Goal: Information Seeking & Learning: Learn about a topic

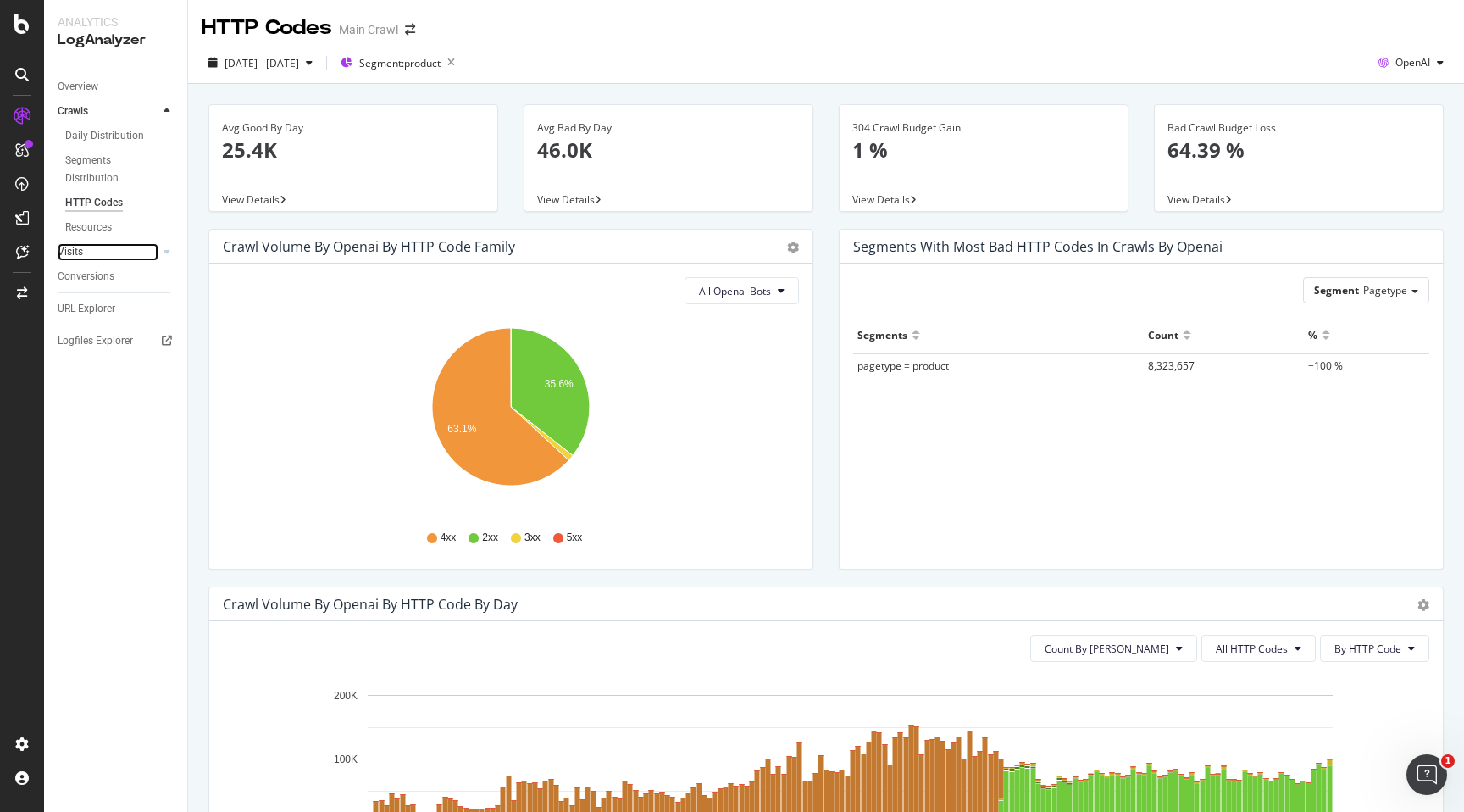
click at [114, 248] on link "Visits" at bounding box center [108, 251] width 100 height 18
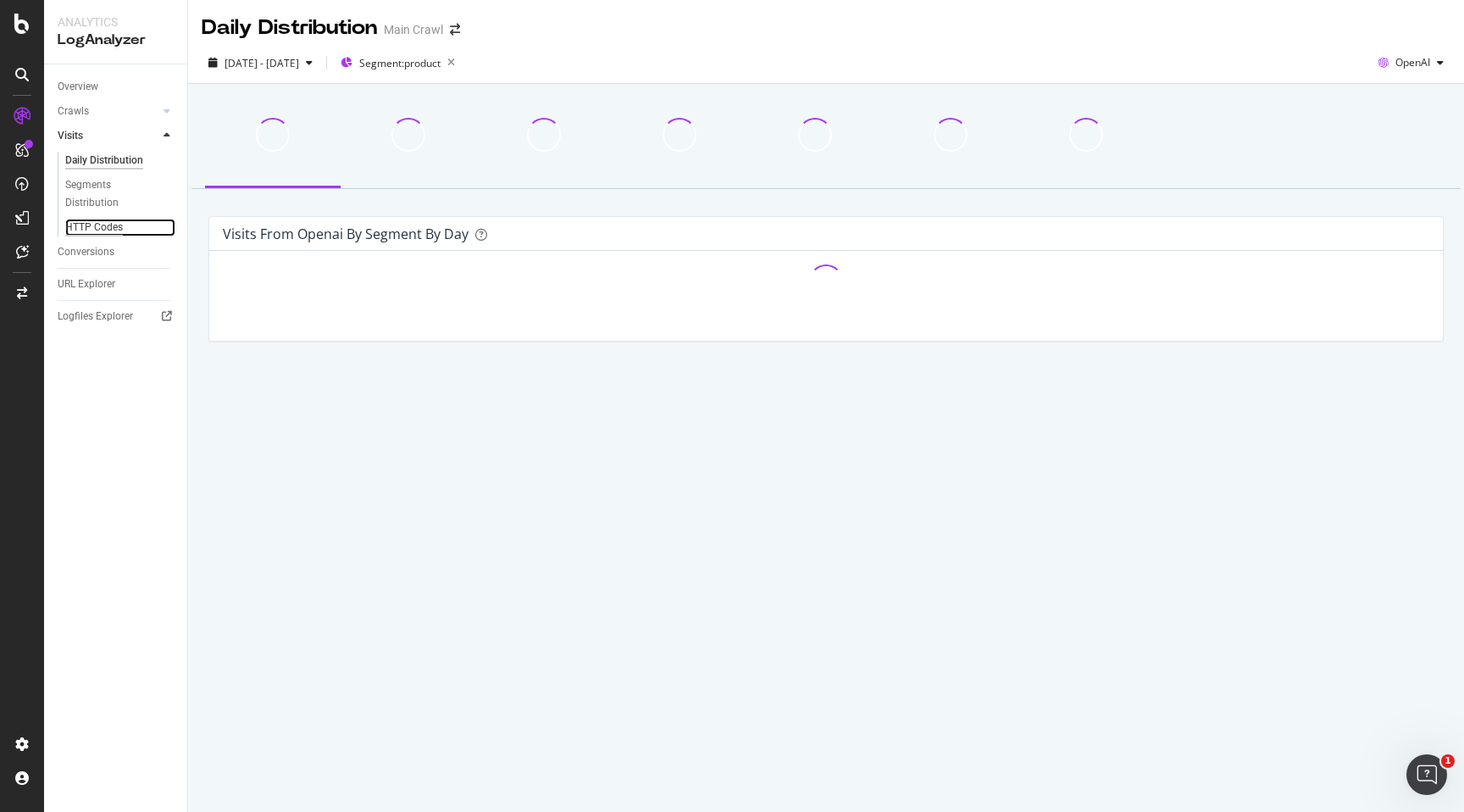
click at [116, 223] on div "HTTP Codes" at bounding box center [94, 227] width 58 height 18
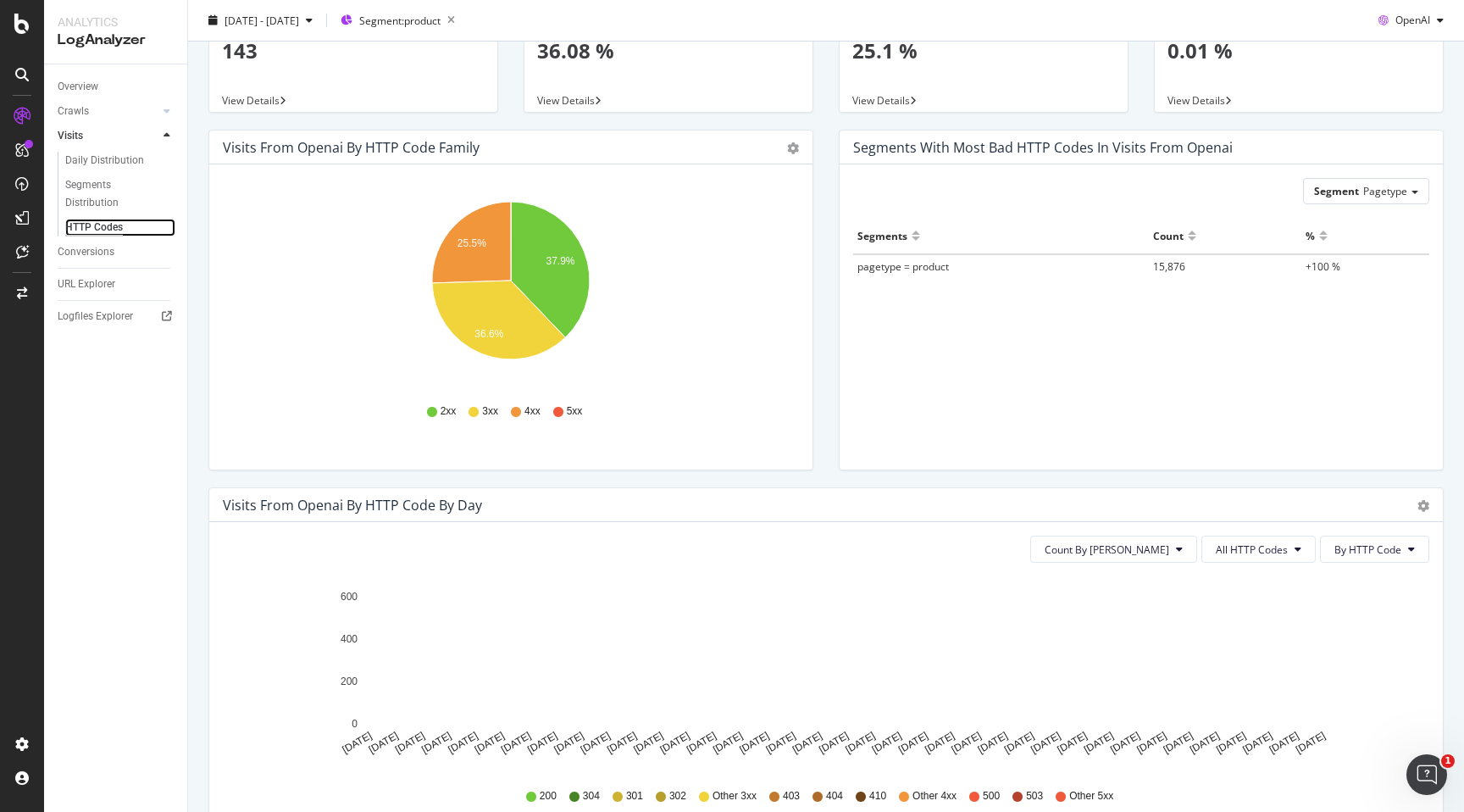
scroll to position [100, 0]
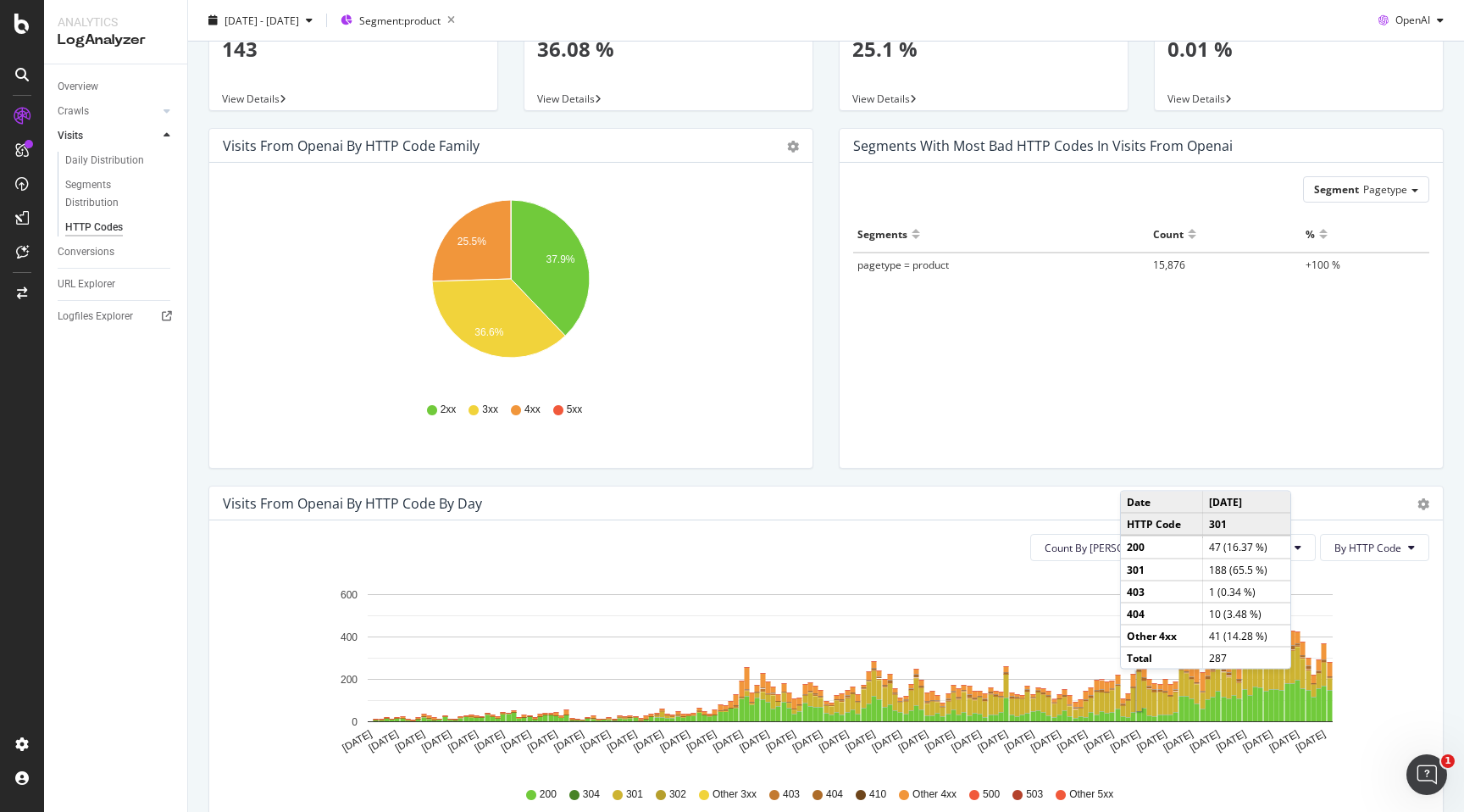
click at [1137, 686] on rect "A chart." at bounding box center [1138, 691] width 5 height 39
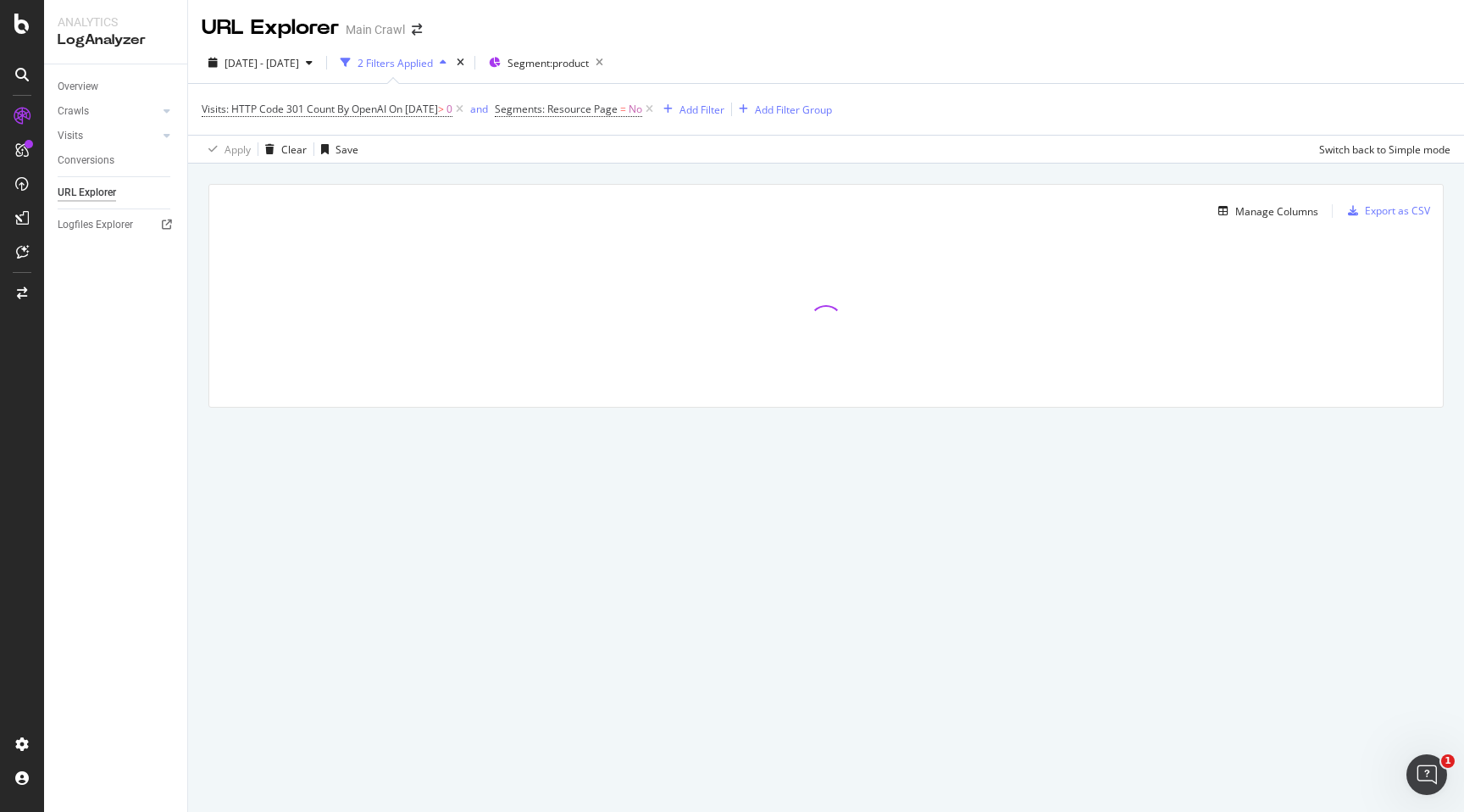
click at [1437, 24] on div "URL Explorer Main Crawl" at bounding box center [826, 21] width 1276 height 43
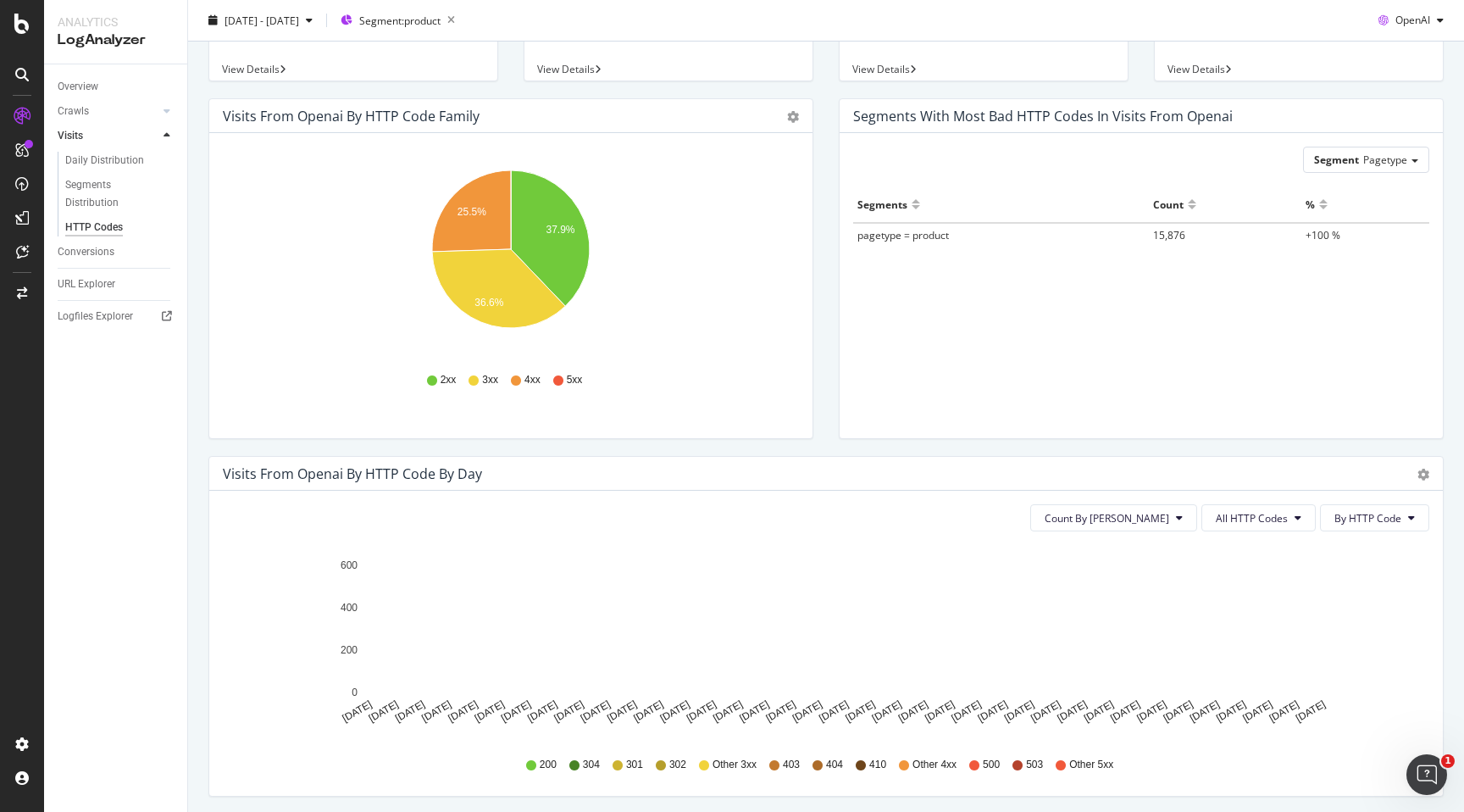
scroll to position [259, 0]
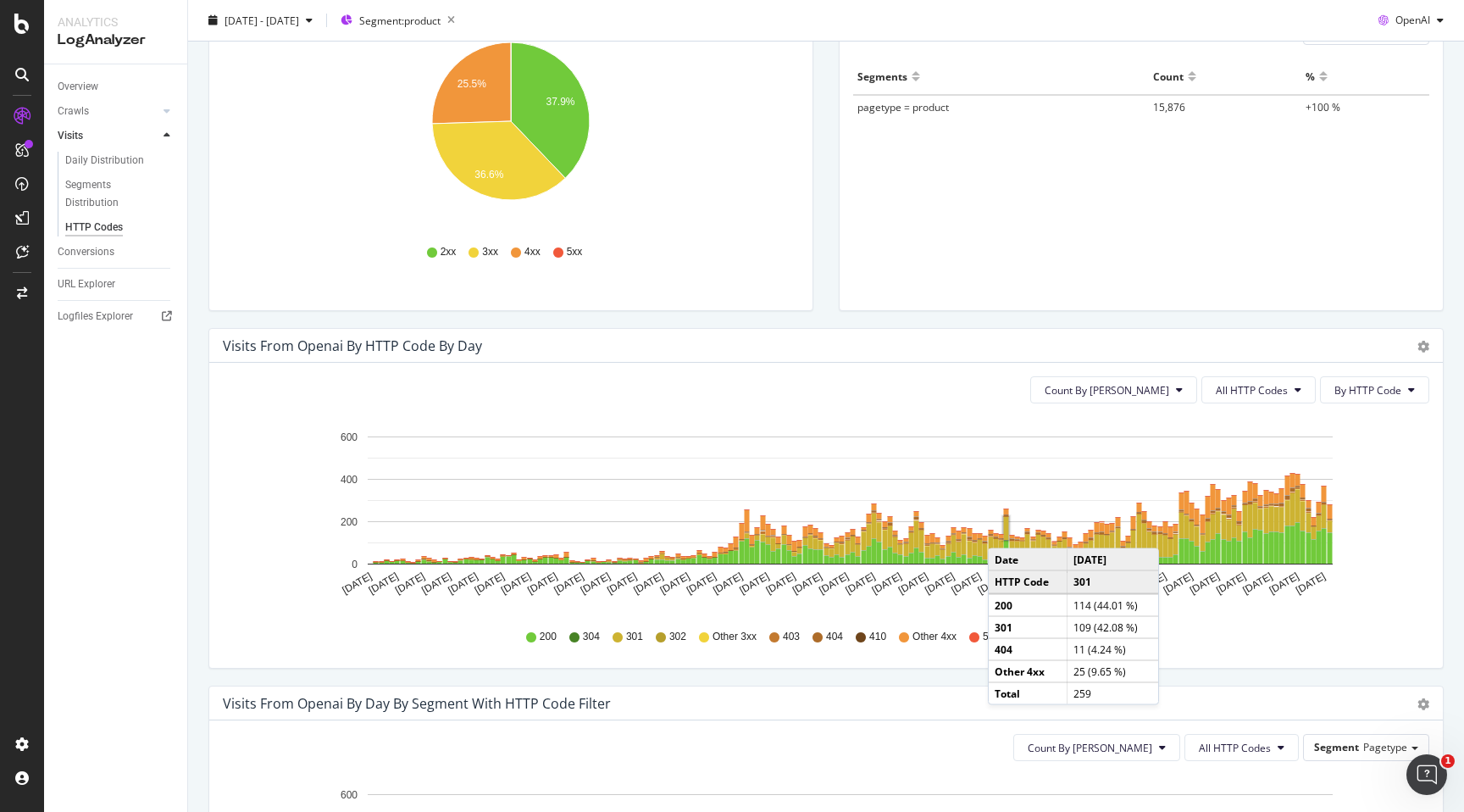
click at [1005, 531] on rect "A chart." at bounding box center [1005, 528] width 5 height 23
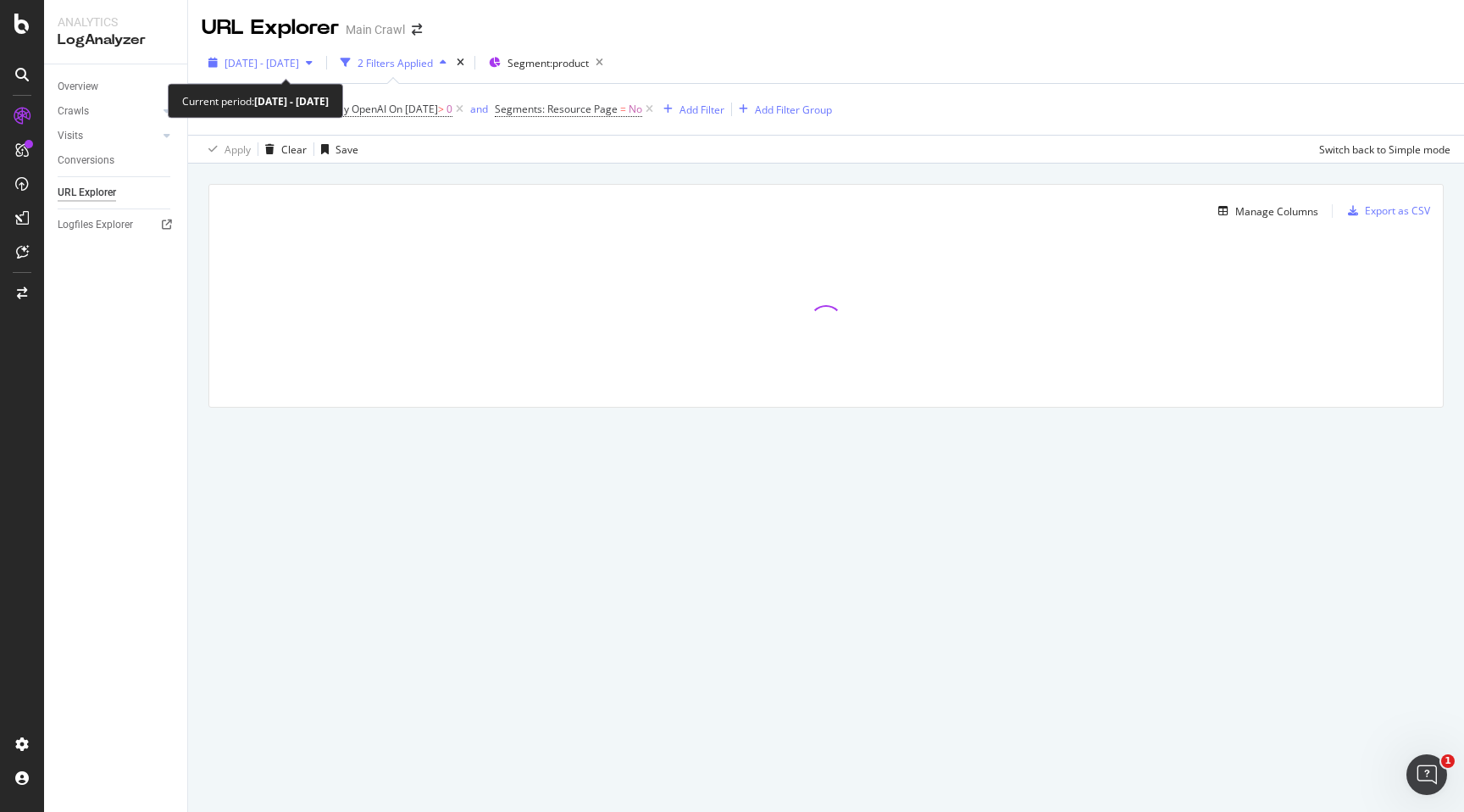
click at [295, 64] on span "2025 May. 13th - Aug. 12th" at bounding box center [261, 62] width 74 height 14
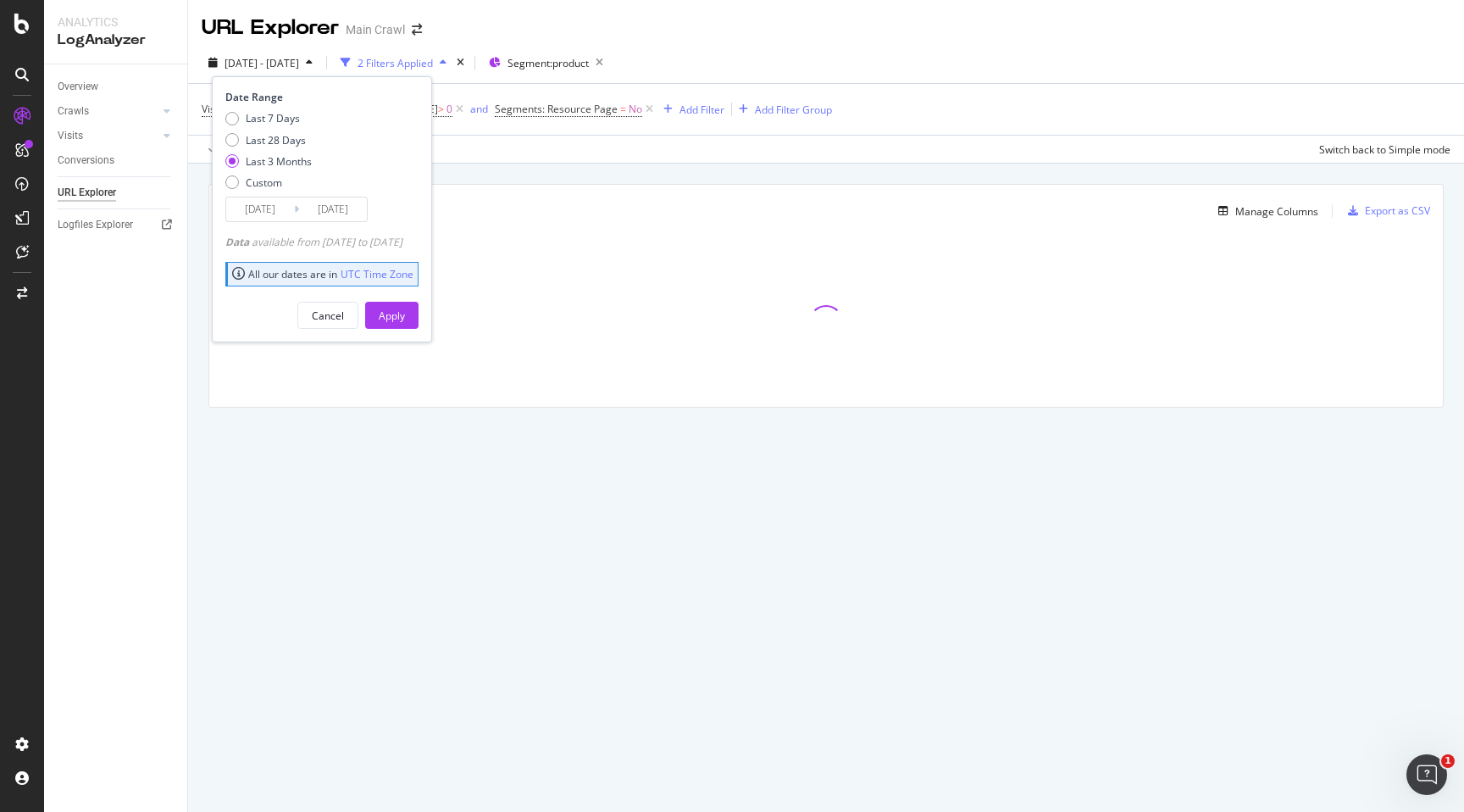
click at [261, 206] on input "2025/05/13" at bounding box center [260, 209] width 68 height 24
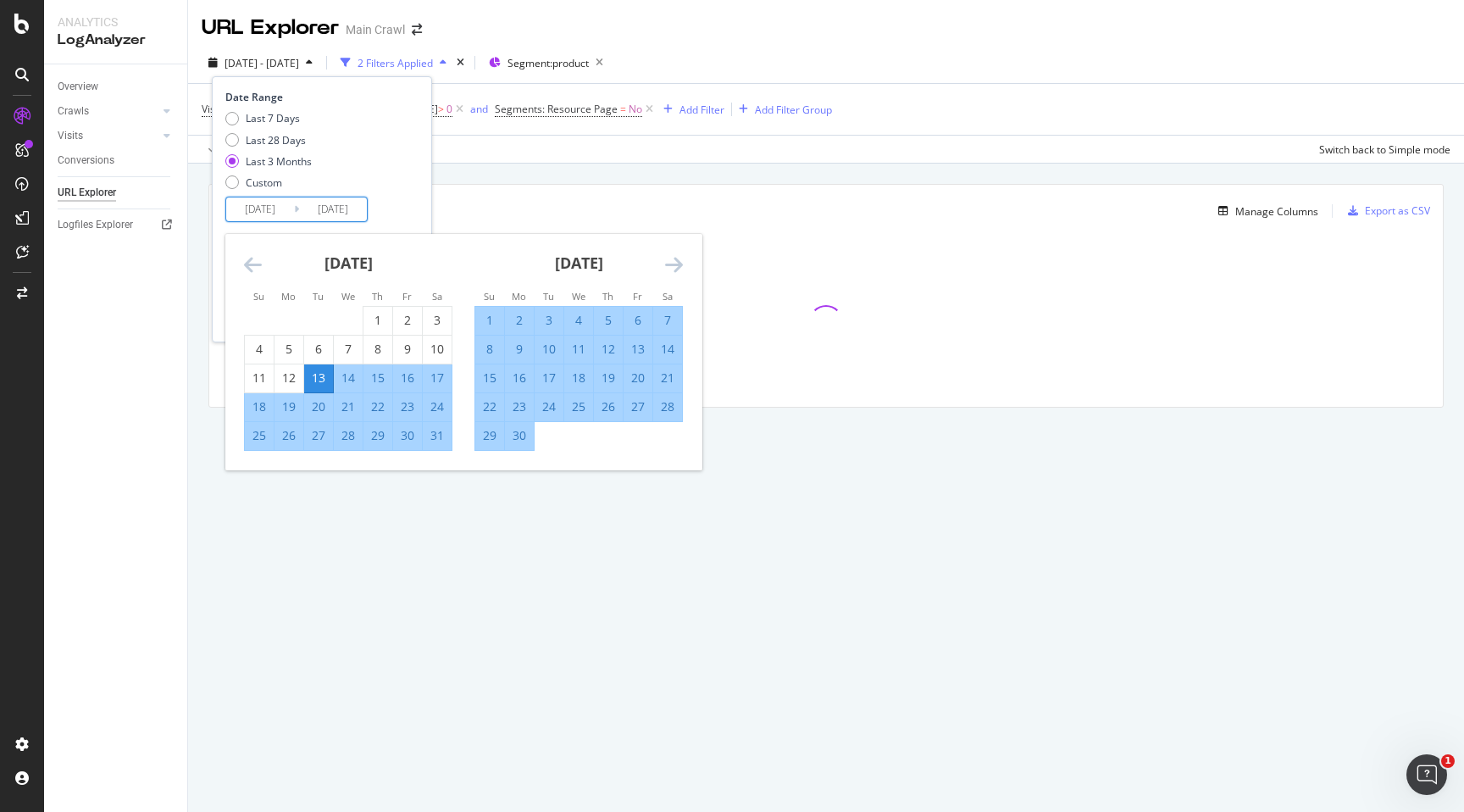
click at [249, 262] on icon "Move backward to switch to the previous month." at bounding box center [252, 264] width 18 height 20
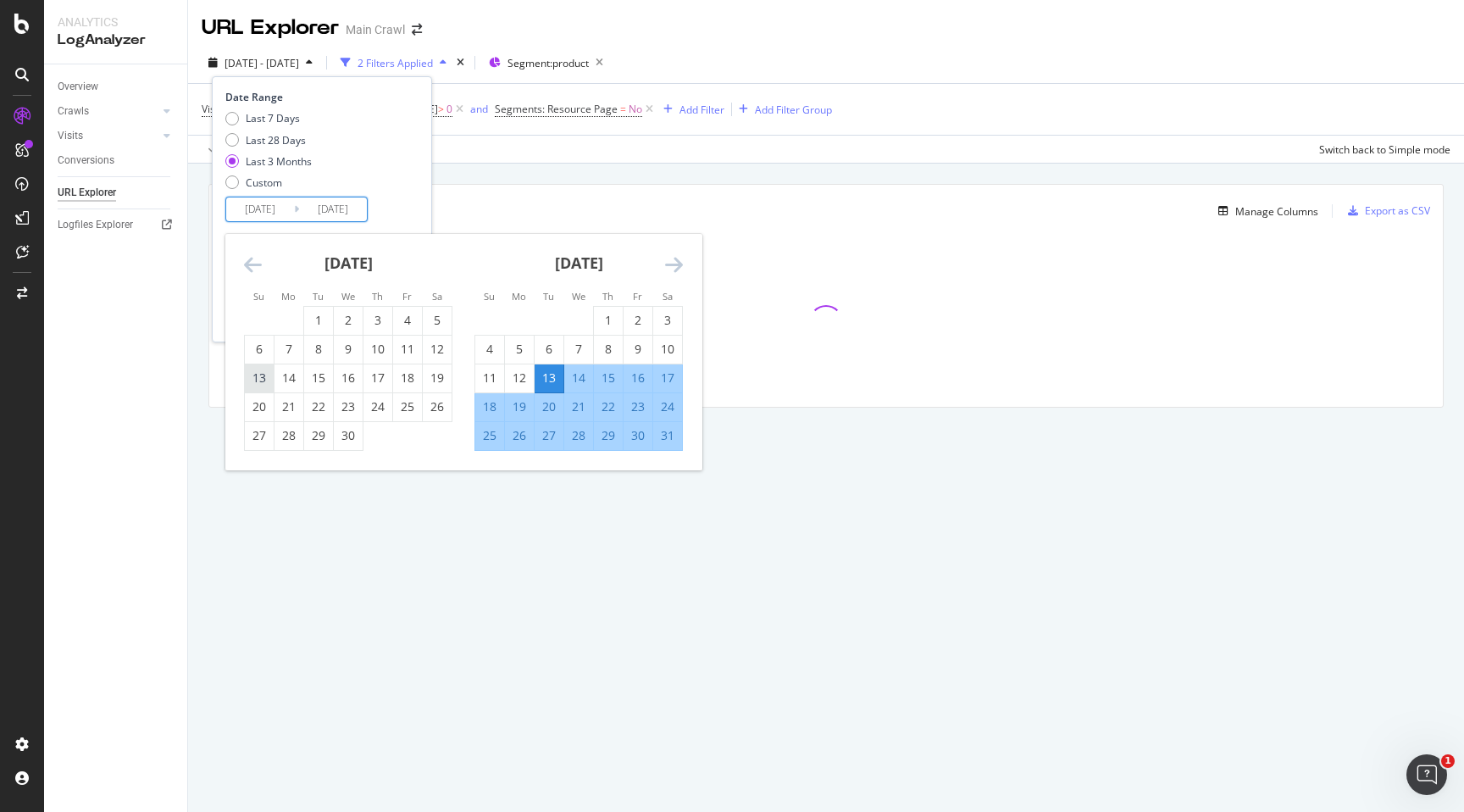
click at [259, 384] on div "13" at bounding box center [259, 378] width 29 height 17
type input "2025/04/13"
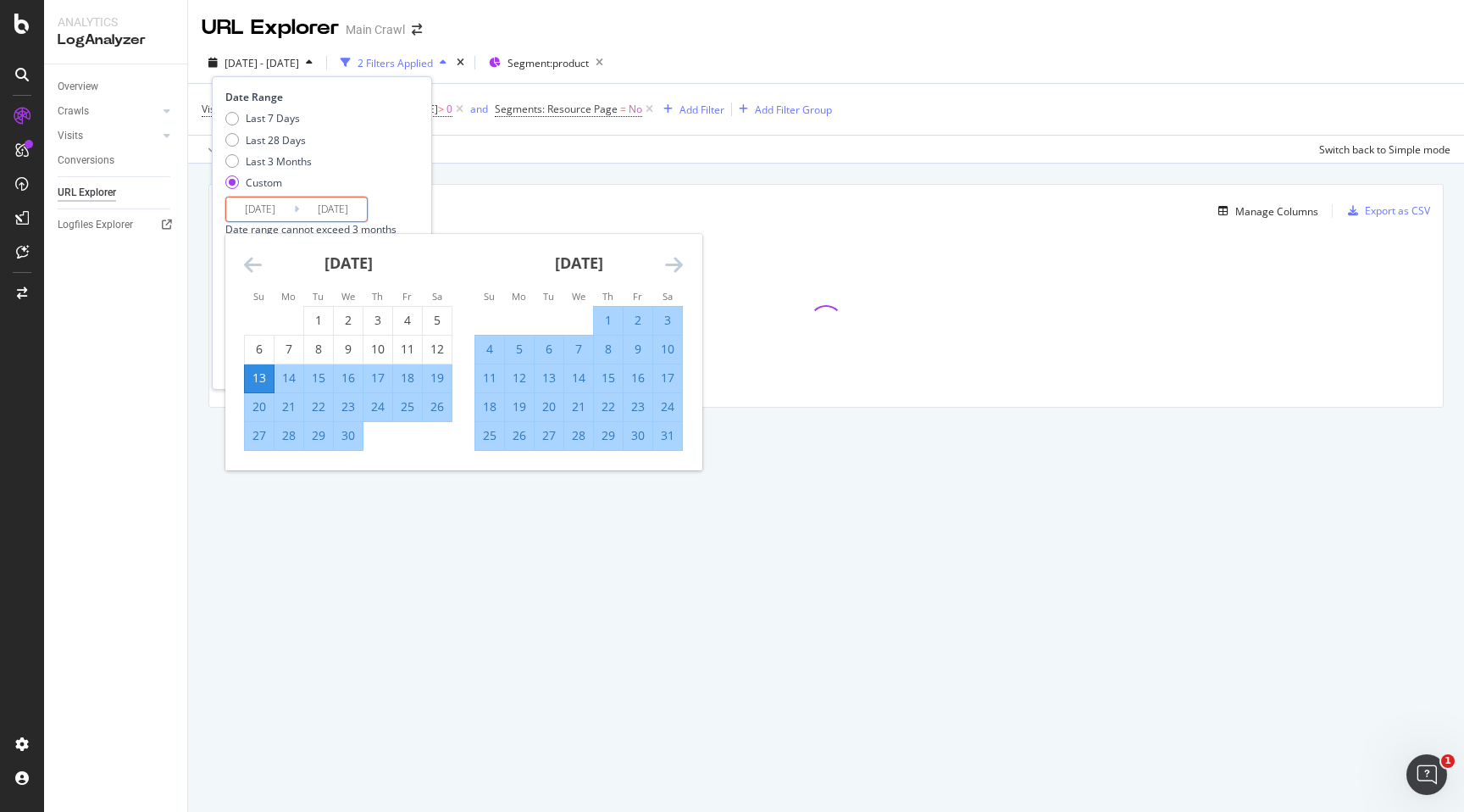
click at [434, 381] on div "19" at bounding box center [437, 378] width 29 height 17
type input "2025/04/19"
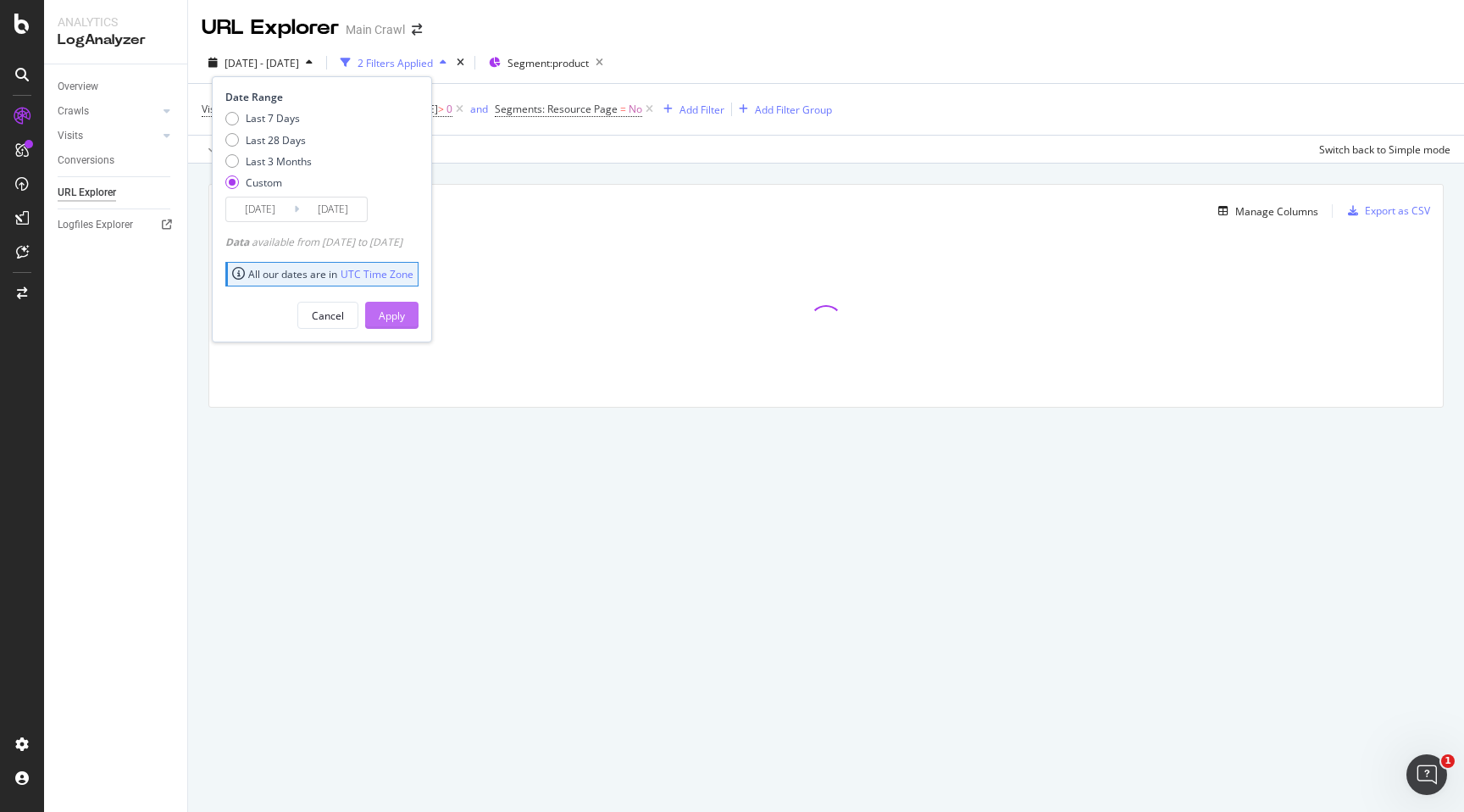
click at [405, 314] on div "Apply" at bounding box center [392, 315] width 26 height 14
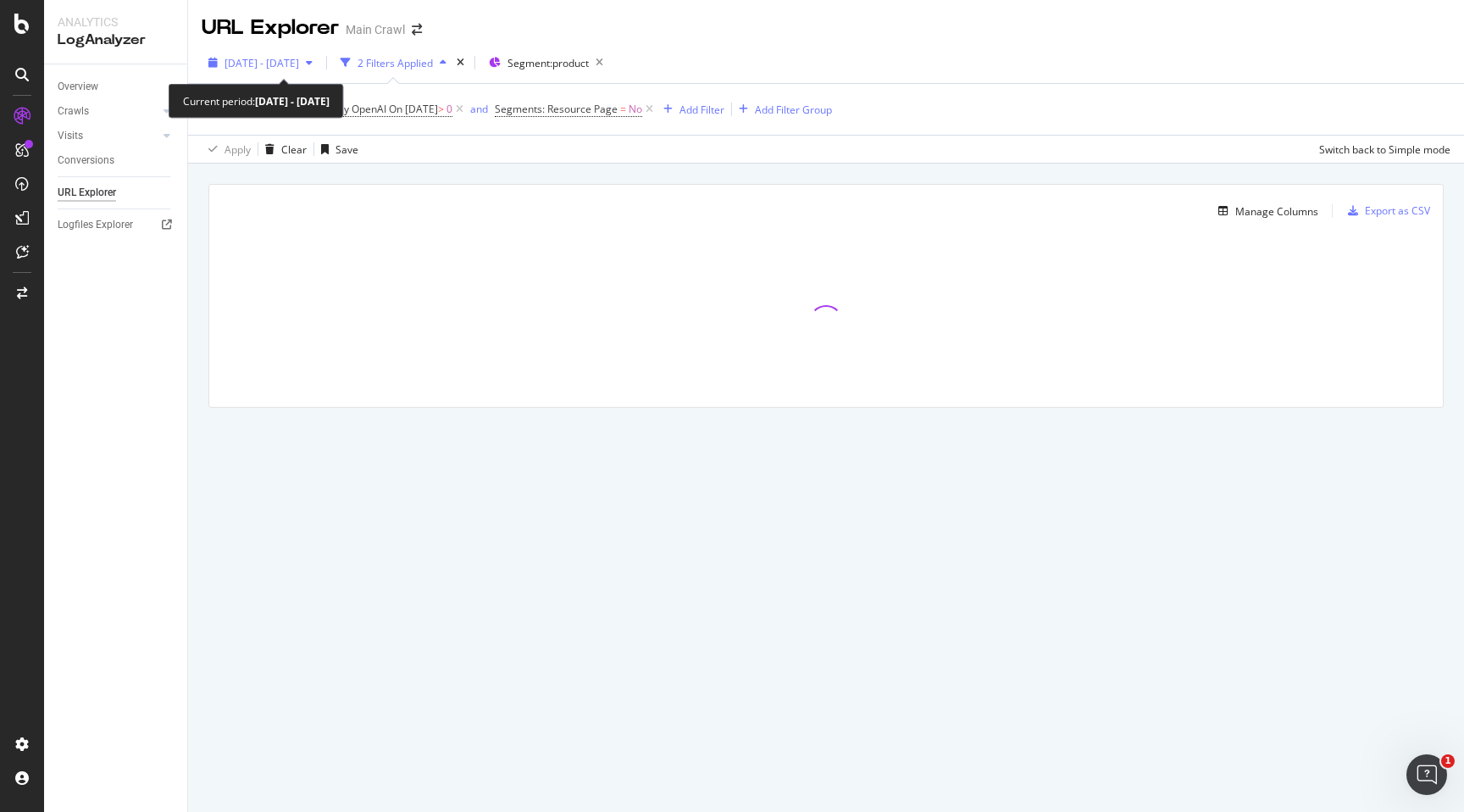
click at [299, 60] on span "2025 Apr. 13th - Apr. 19th" at bounding box center [261, 62] width 74 height 14
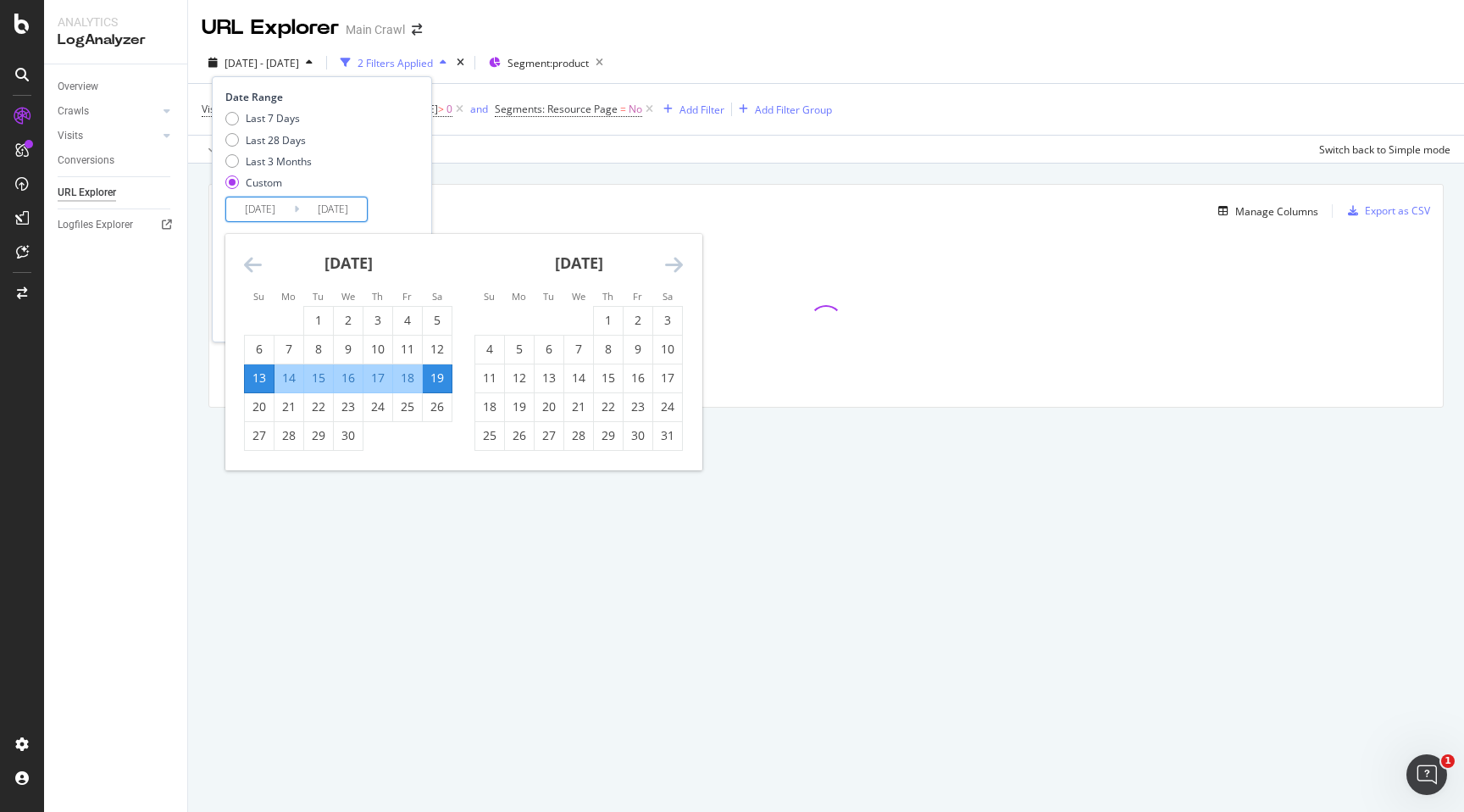
click at [247, 219] on input "2025/04/13" at bounding box center [260, 209] width 68 height 24
click at [248, 408] on div "20" at bounding box center [259, 406] width 29 height 17
type input "2025/04/20"
click at [433, 405] on div "26" at bounding box center [437, 406] width 29 height 17
type input "2025/04/26"
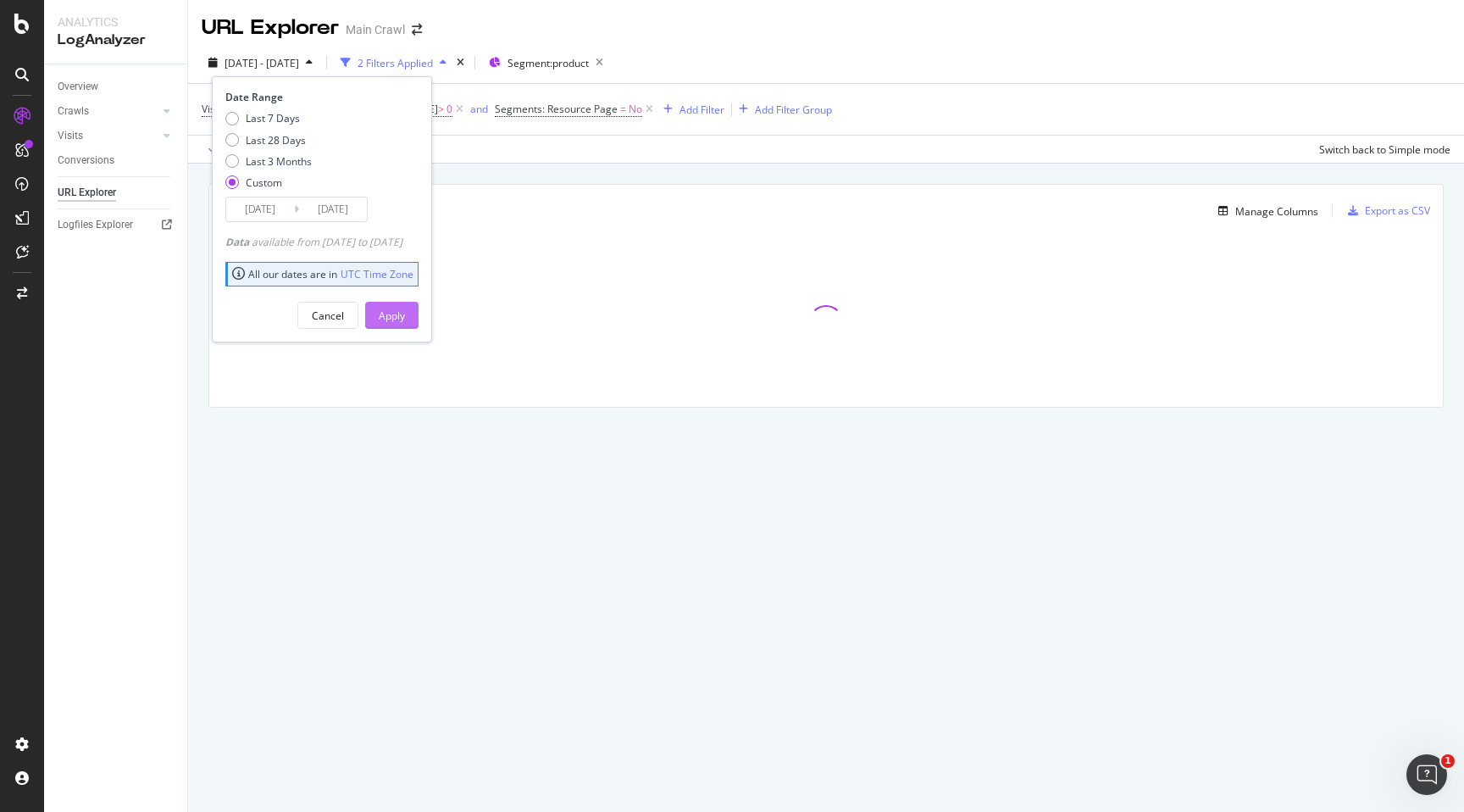
click at [405, 315] on div "Apply" at bounding box center [392, 315] width 26 height 14
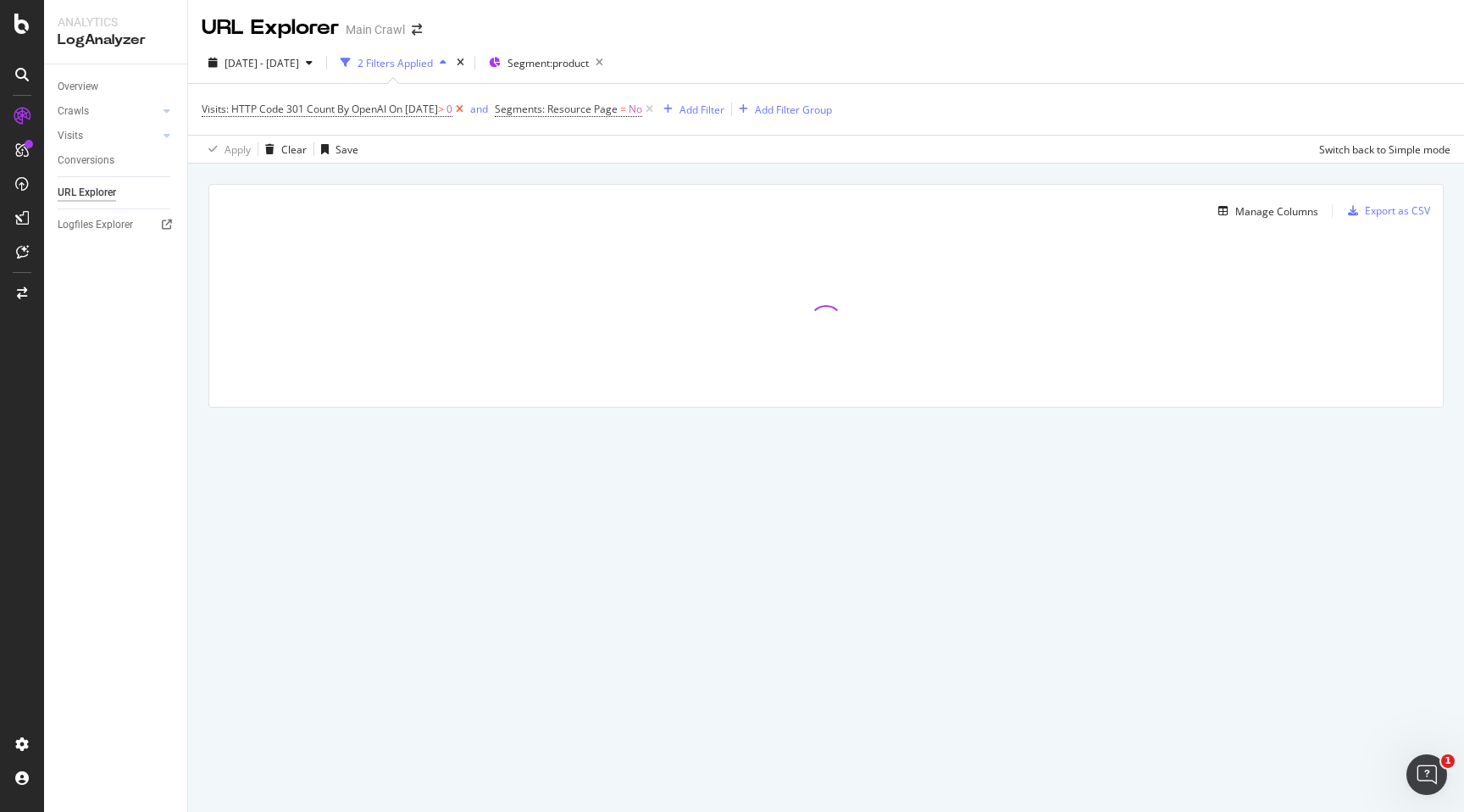
click at [467, 111] on icon at bounding box center [459, 109] width 14 height 17
click at [299, 69] on span "2025 Apr. 20th - Apr. 26th" at bounding box center [261, 62] width 74 height 14
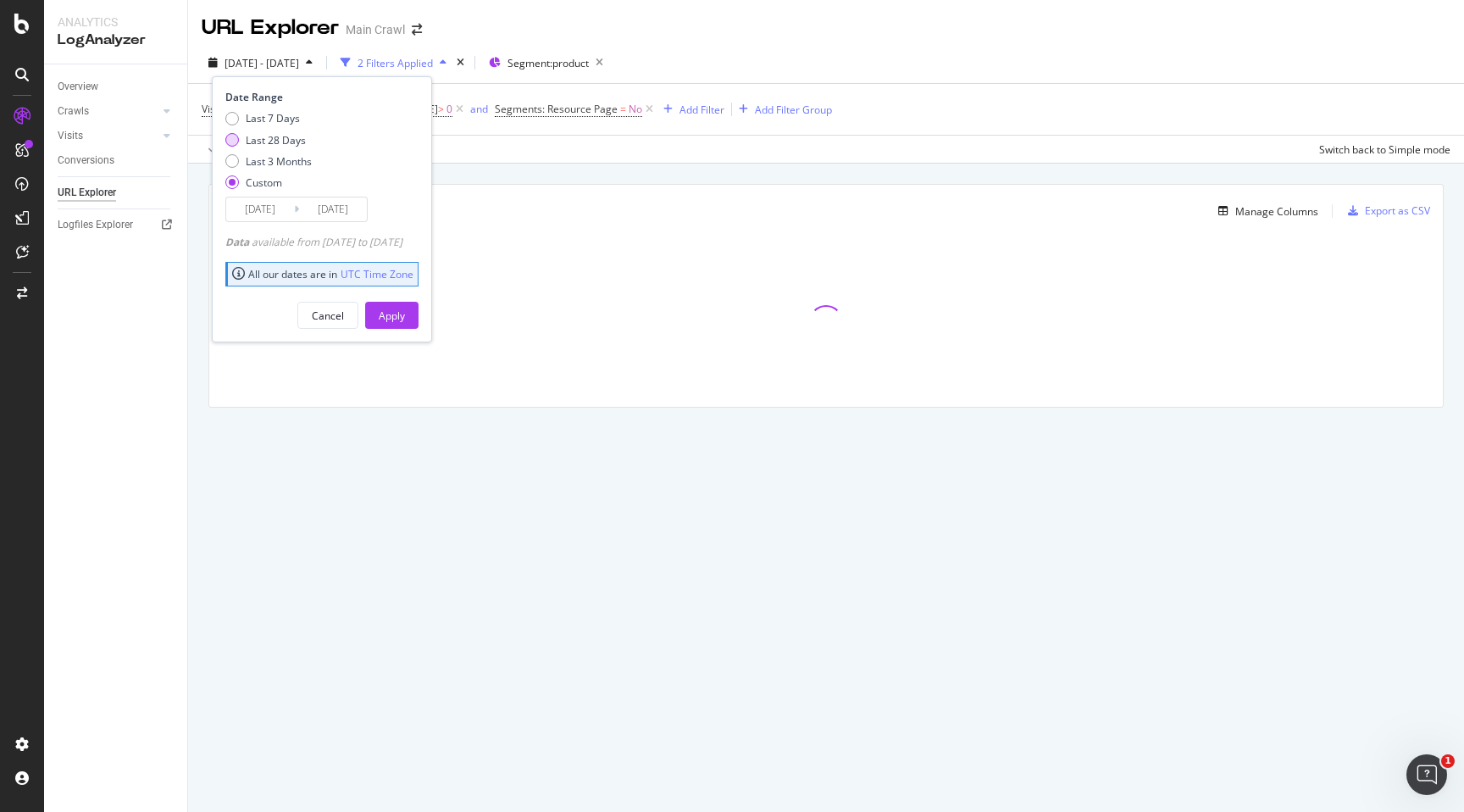
click at [275, 137] on div "Last 28 Days" at bounding box center [275, 140] width 60 height 14
type input "2025/07/16"
type input "2025/08/12"
click at [405, 313] on div "Apply" at bounding box center [392, 315] width 26 height 14
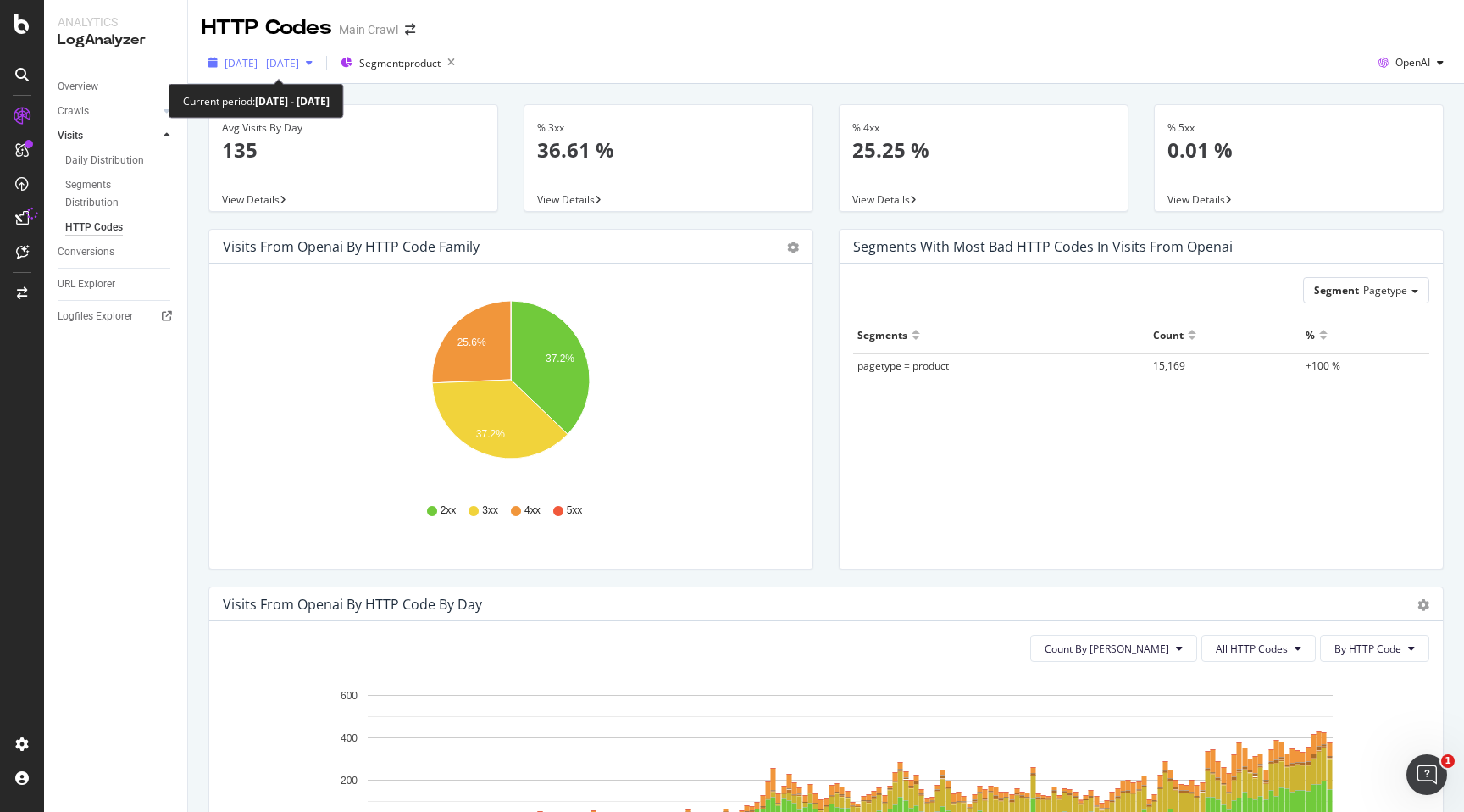
click at [319, 68] on div "[DATE] - [DATE]" at bounding box center [260, 62] width 118 height 25
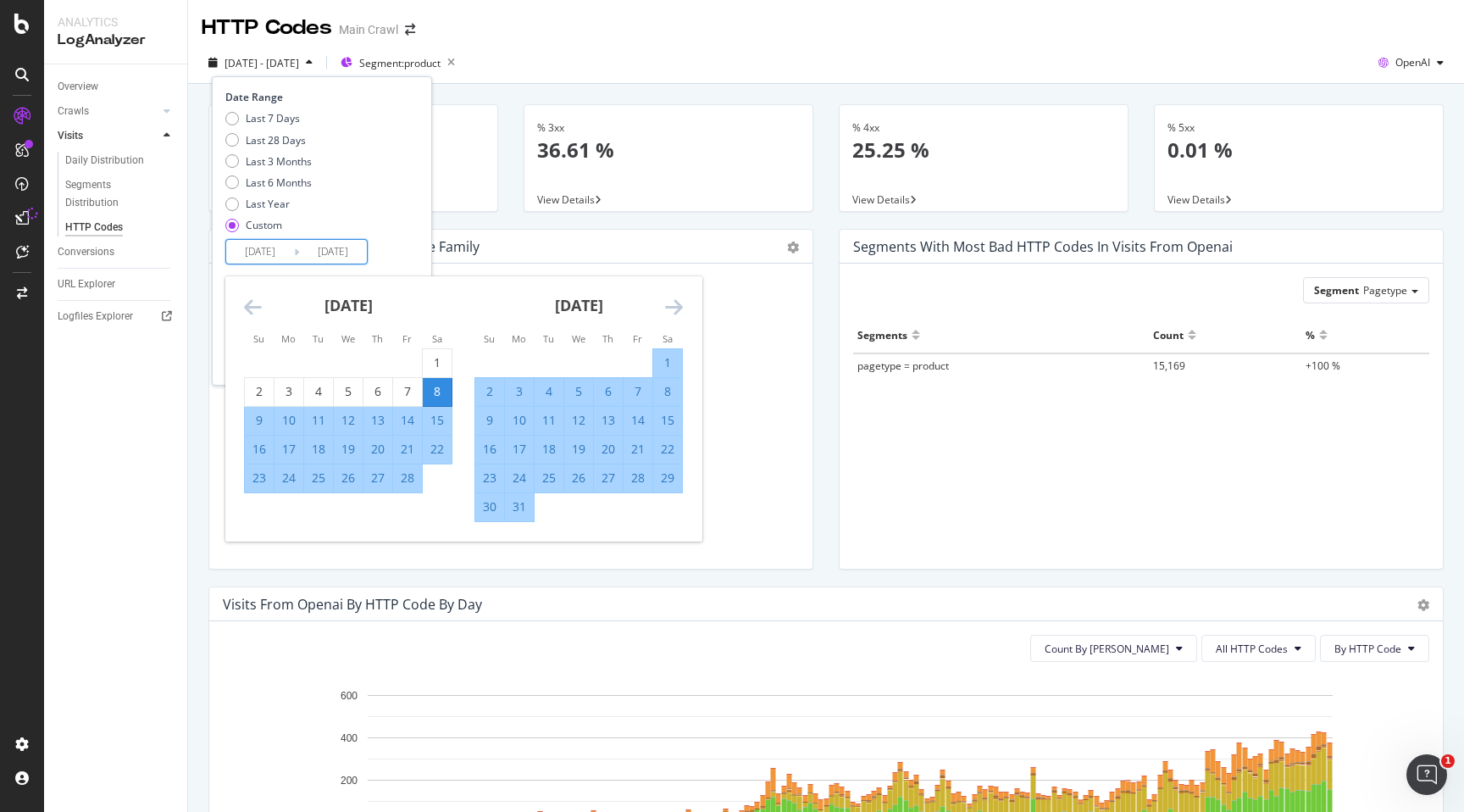
click at [328, 246] on input "[DATE]" at bounding box center [333, 252] width 68 height 24
click at [281, 256] on input "[DATE]" at bounding box center [260, 252] width 68 height 24
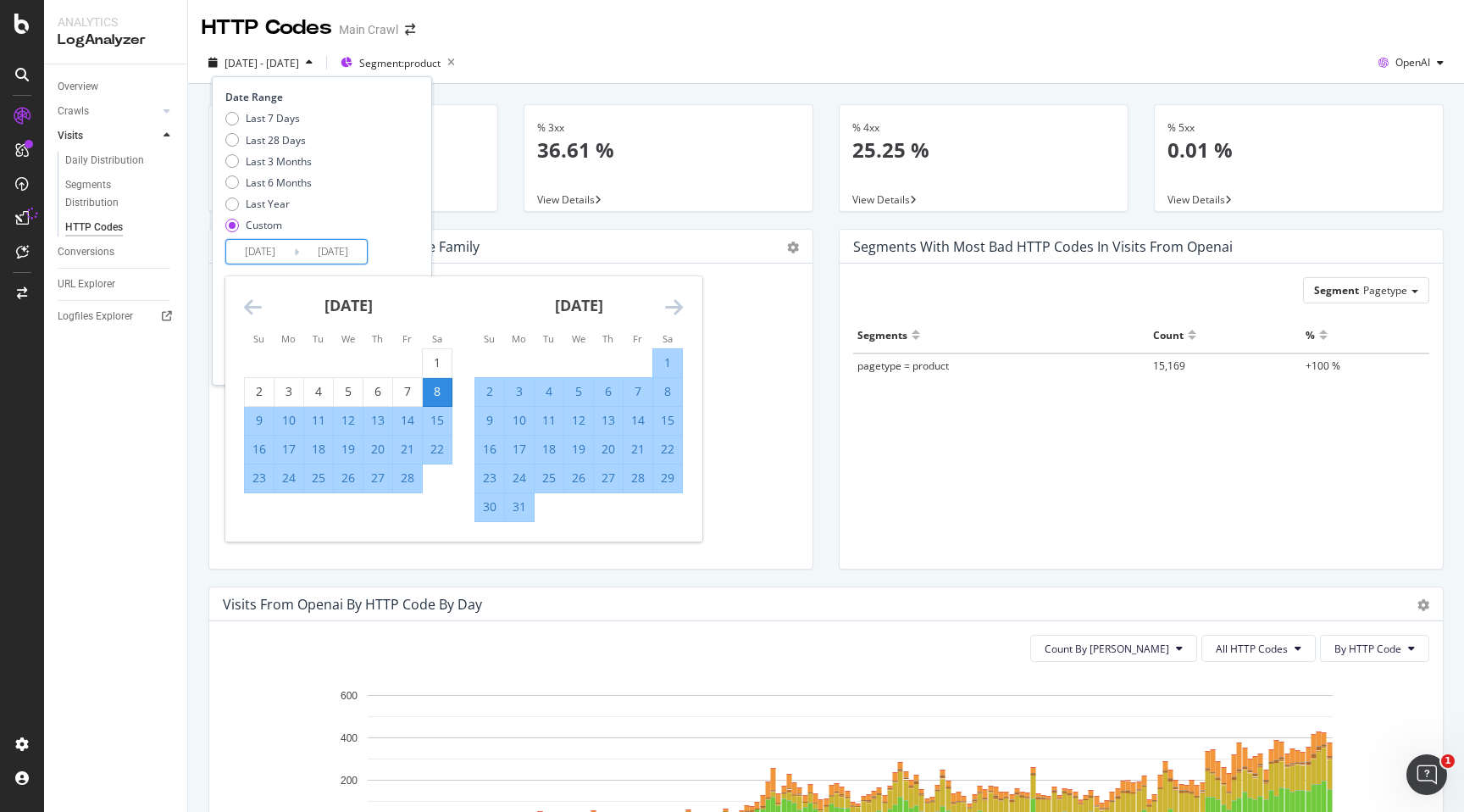
click at [677, 301] on icon "Move forward to switch to the next month." at bounding box center [673, 307] width 18 height 20
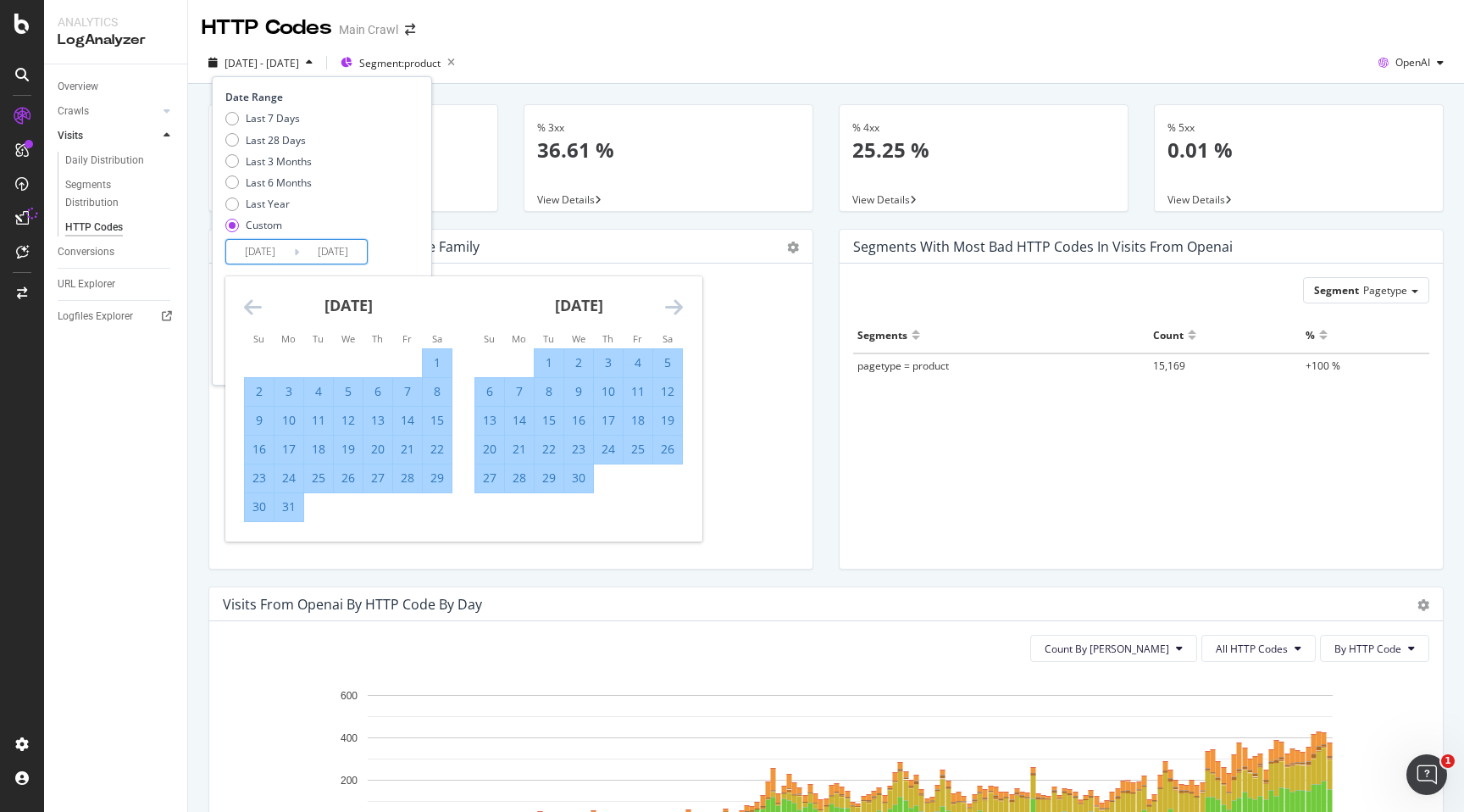
click at [677, 301] on icon "Move forward to switch to the next month." at bounding box center [673, 307] width 18 height 20
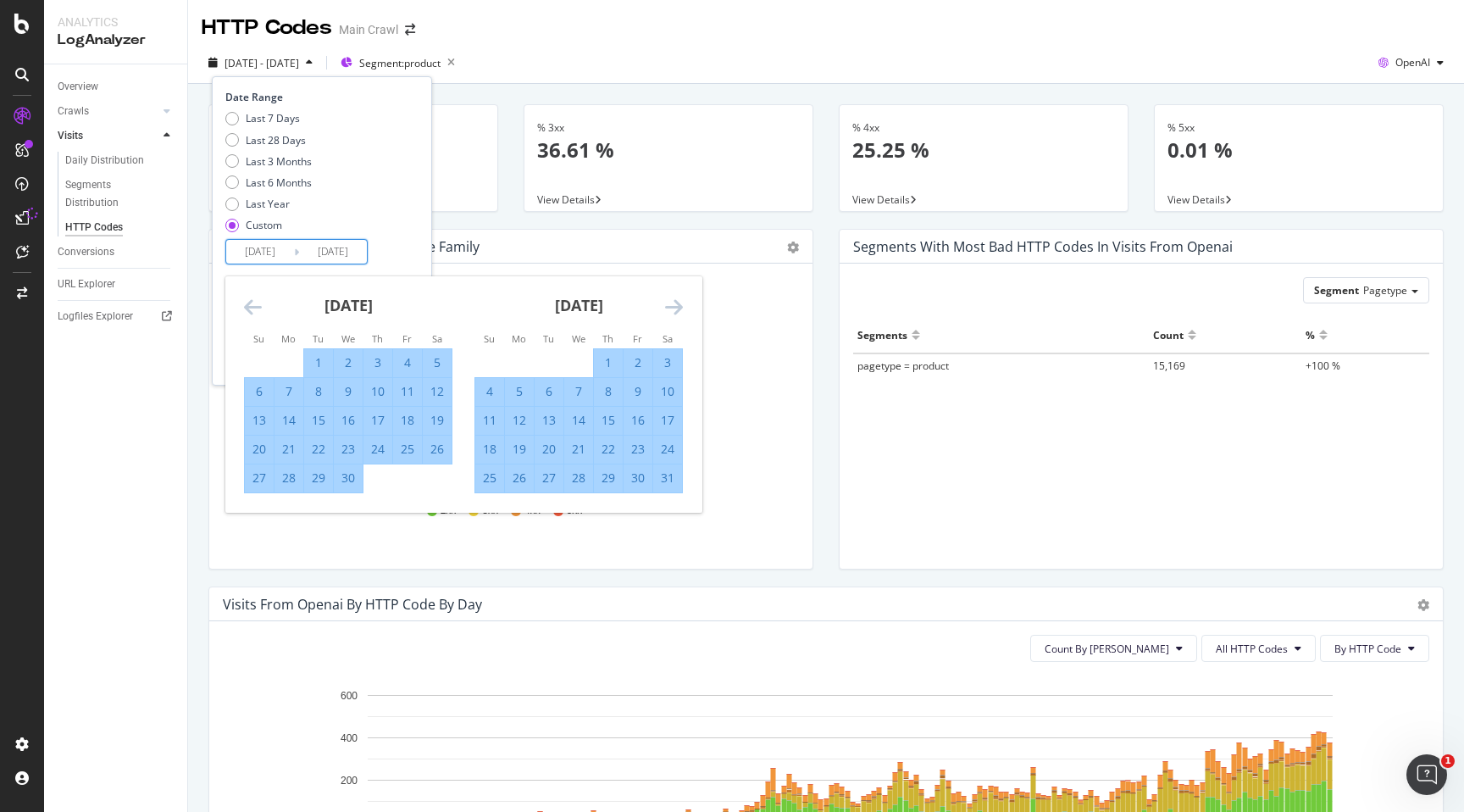
click at [677, 301] on icon "Move forward to switch to the next month." at bounding box center [673, 307] width 18 height 20
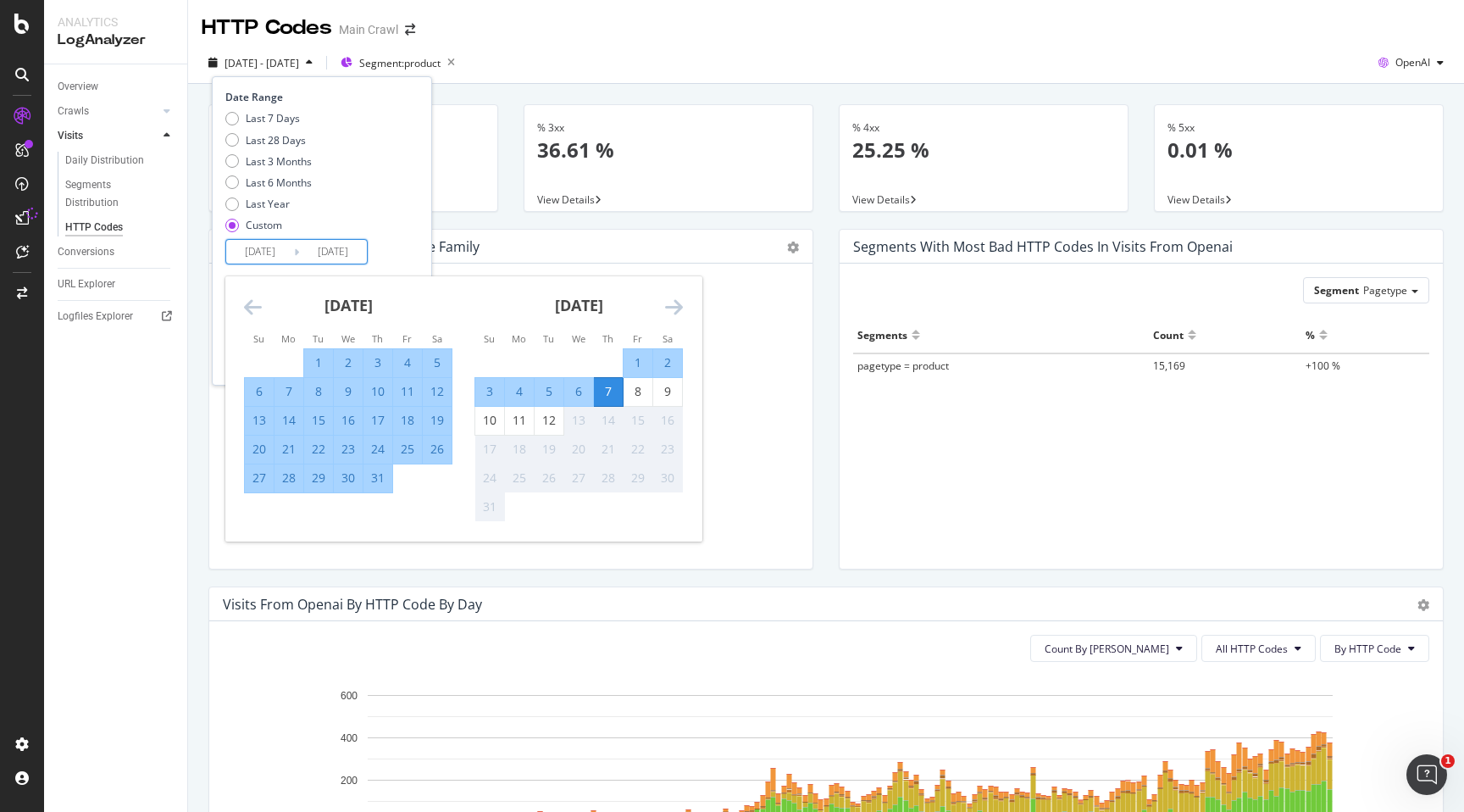
click at [677, 301] on icon "Move forward to switch to the next month." at bounding box center [673, 307] width 18 height 20
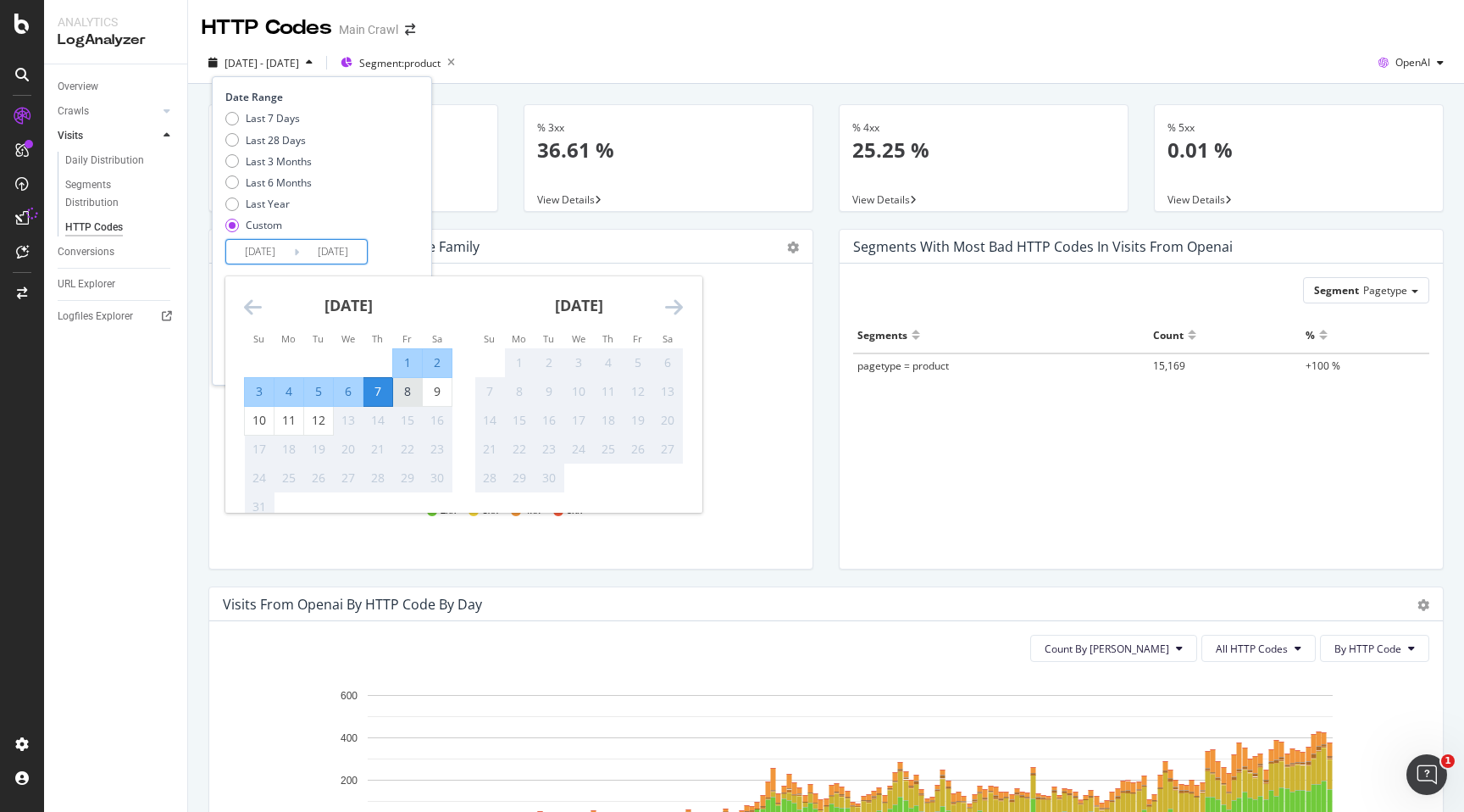
click at [397, 394] on div "8" at bounding box center [407, 392] width 29 height 17
type input "[DATE]"
click at [288, 424] on div "11" at bounding box center [288, 420] width 29 height 17
type input "[DATE]"
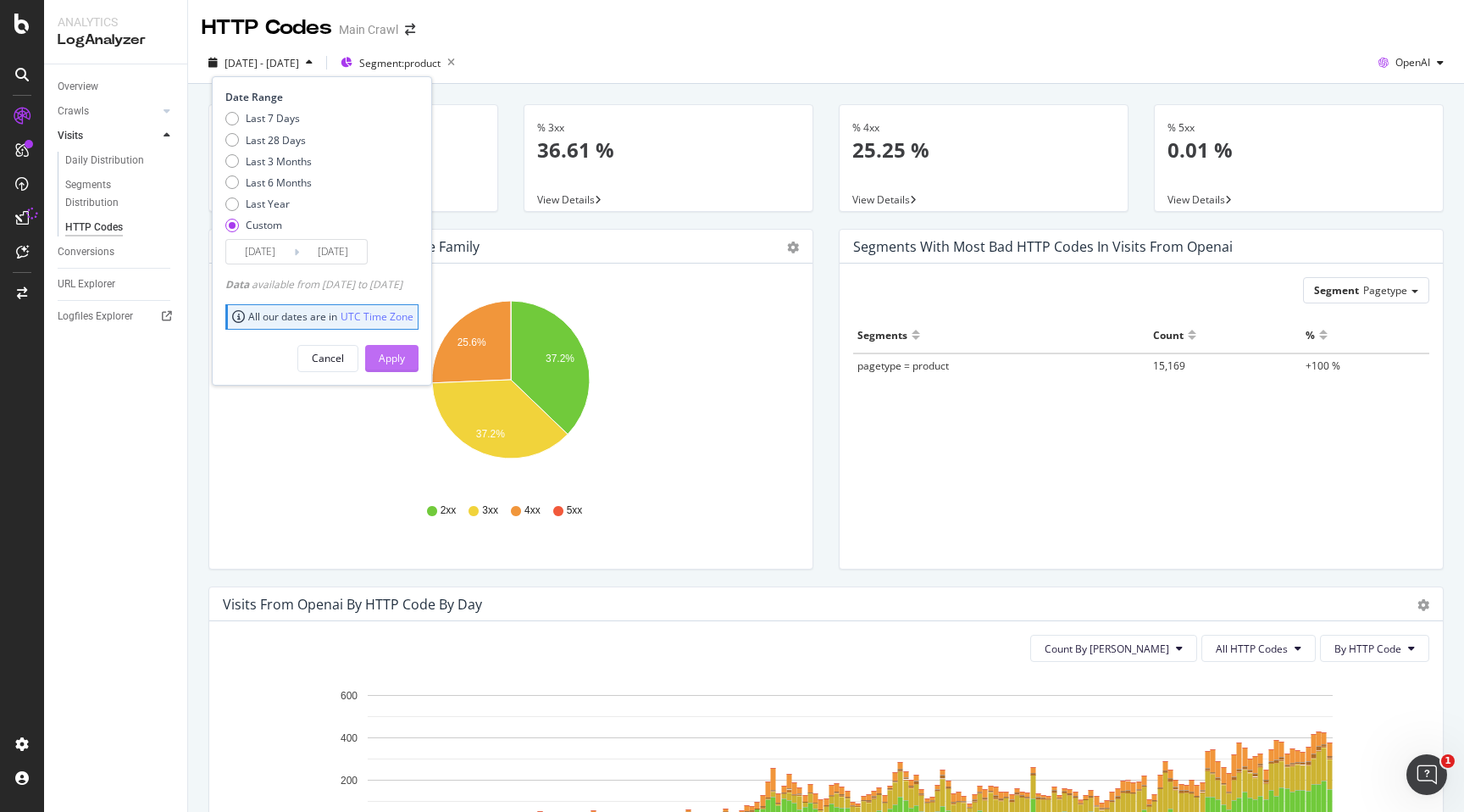
click at [405, 355] on div "Apply" at bounding box center [392, 357] width 26 height 14
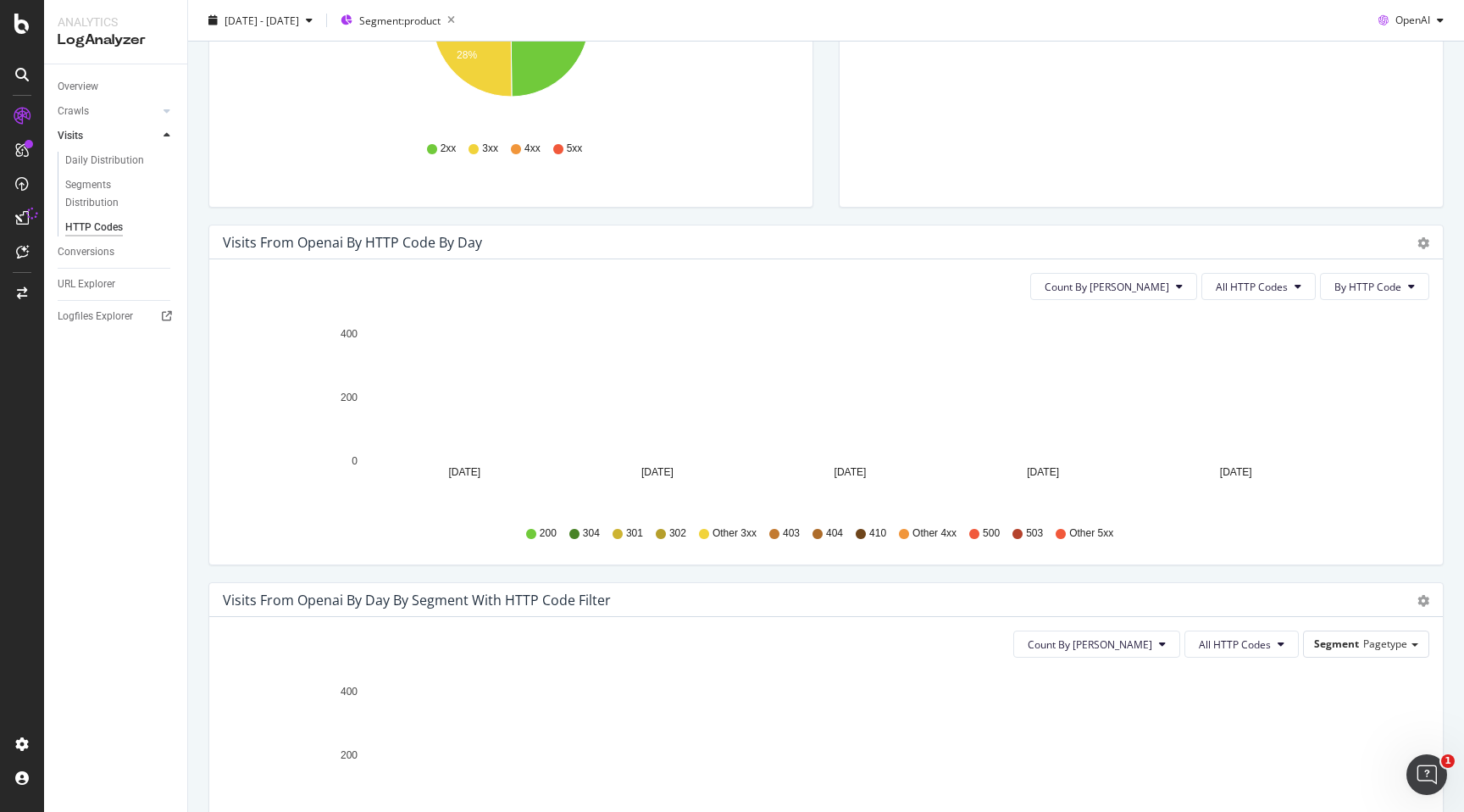
scroll to position [374, 0]
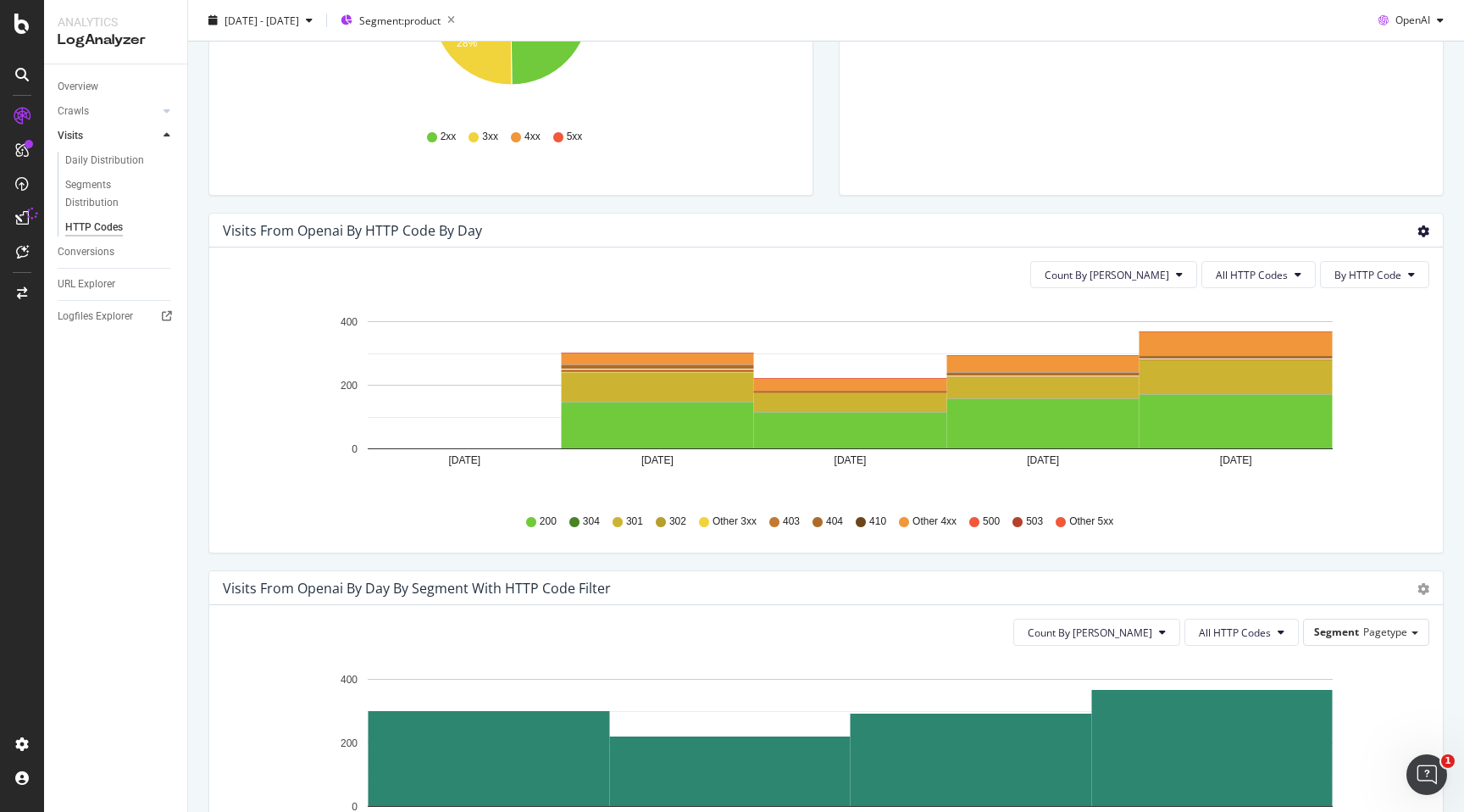
click at [1335, 336] on span "Table" at bounding box center [1351, 333] width 180 height 25
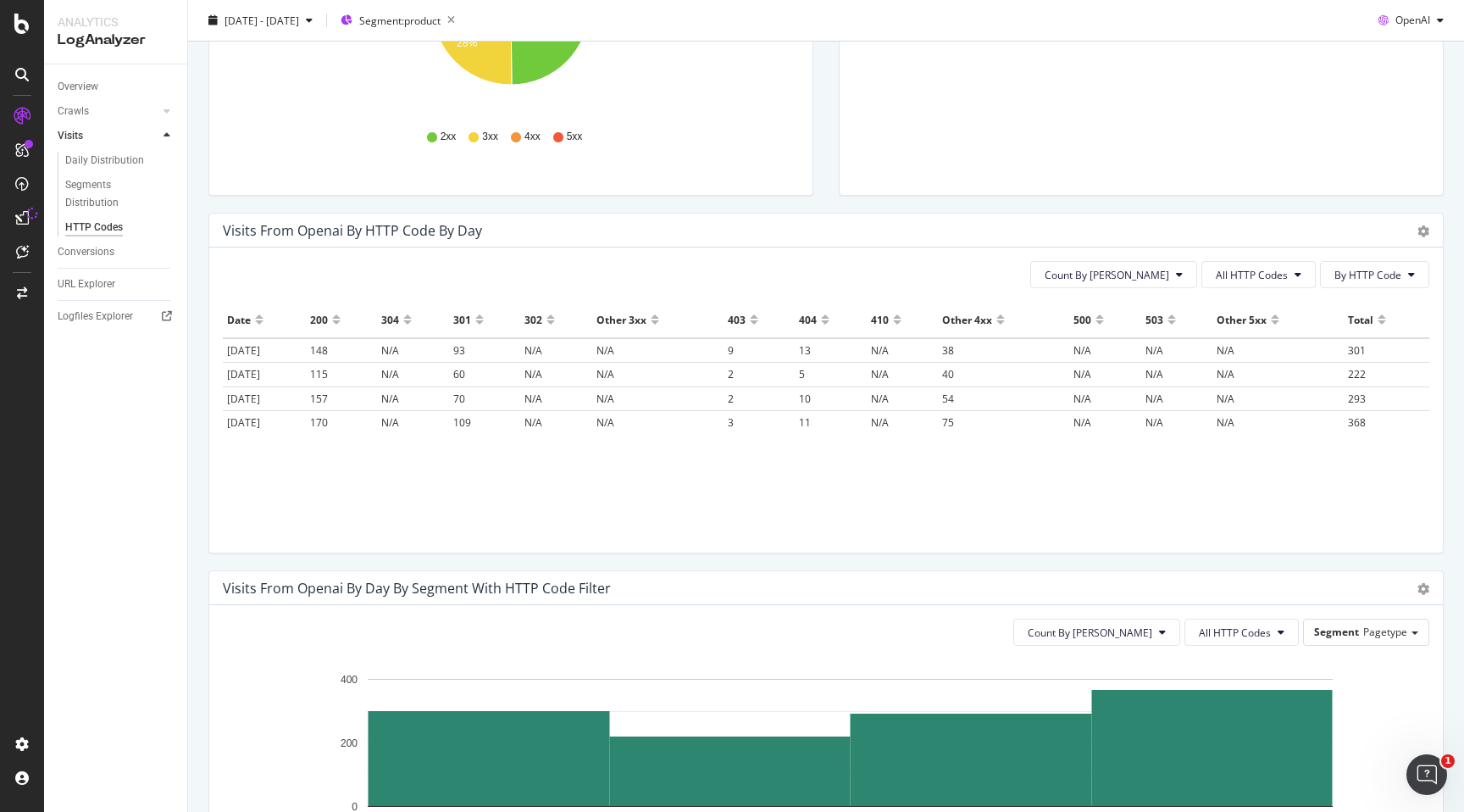
click at [242, 353] on span "[DATE]" at bounding box center [244, 350] width 33 height 14
drag, startPoint x: 228, startPoint y: 349, endPoint x: 1427, endPoint y: 465, distance: 1204.6
click at [1427, 465] on div "Date 200 304 301 302 Other 3xx 403 404 410 Other 4xx 500 503 Other 5xx Total [D…" at bounding box center [826, 406] width 1206 height 208
copy thead "Date 200 304 301 302 Other 3xx 403 404 410 Other 4xx 500 503 Other 5xx Total"
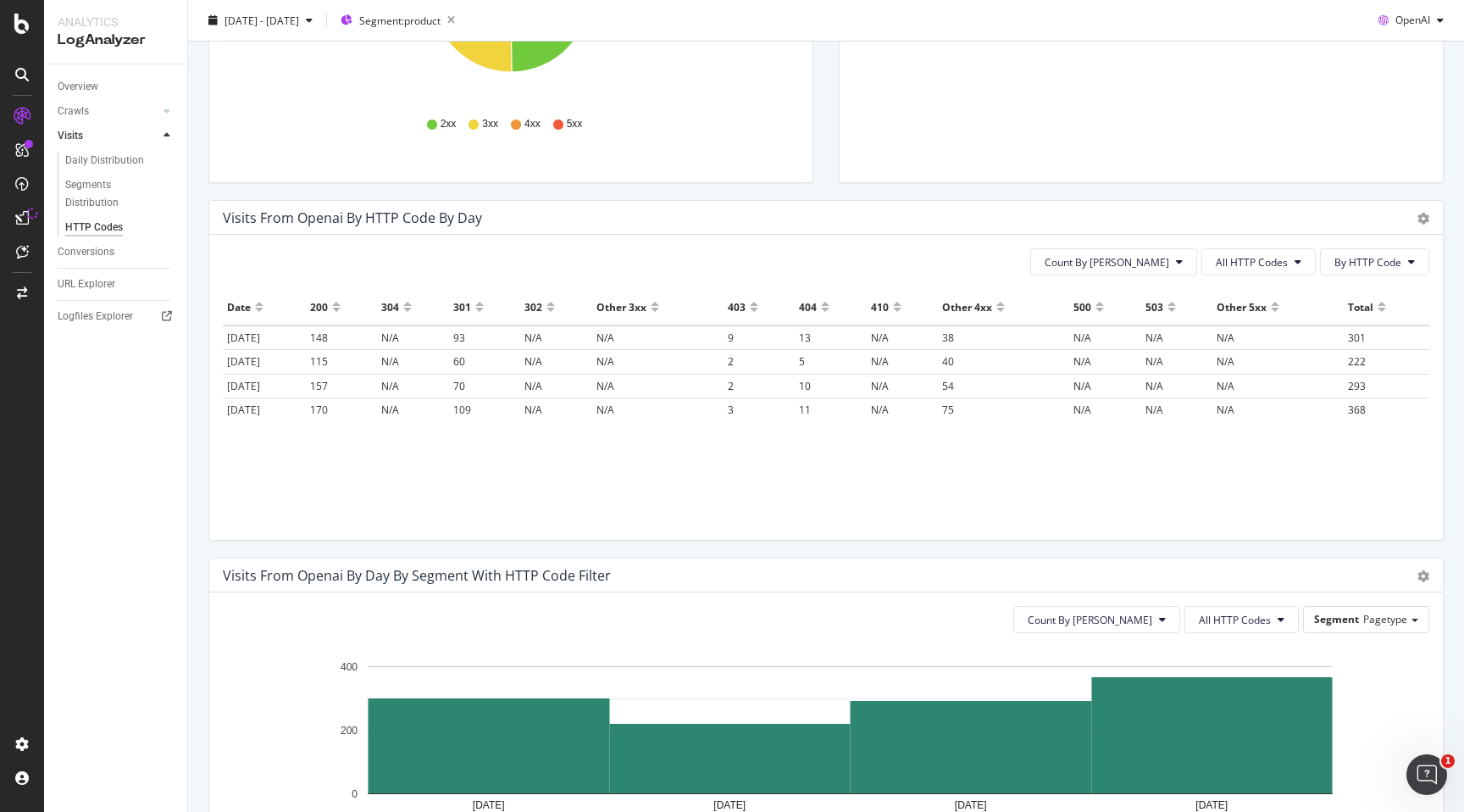
click at [966, 466] on div "Date 200 304 301 302 Other 3xx 403 404 410 Other 4xx 500 503 Other 5xx Total [D…" at bounding box center [826, 393] width 1206 height 208
click at [1374, 255] on span "Timeline (by Value)" at bounding box center [1351, 253] width 180 height 25
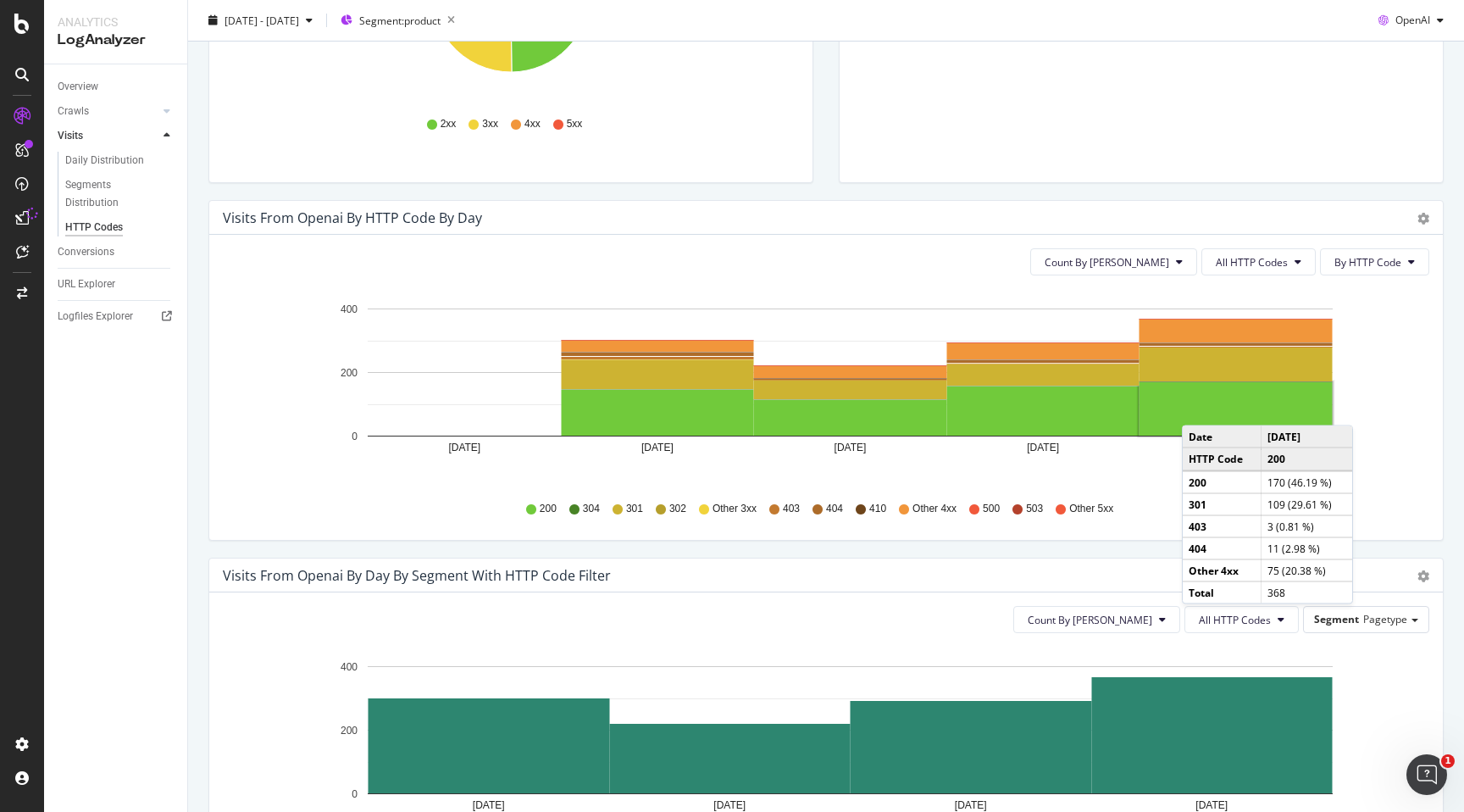
click at [1199, 408] on rect "A chart." at bounding box center [1236, 408] width 193 height 53
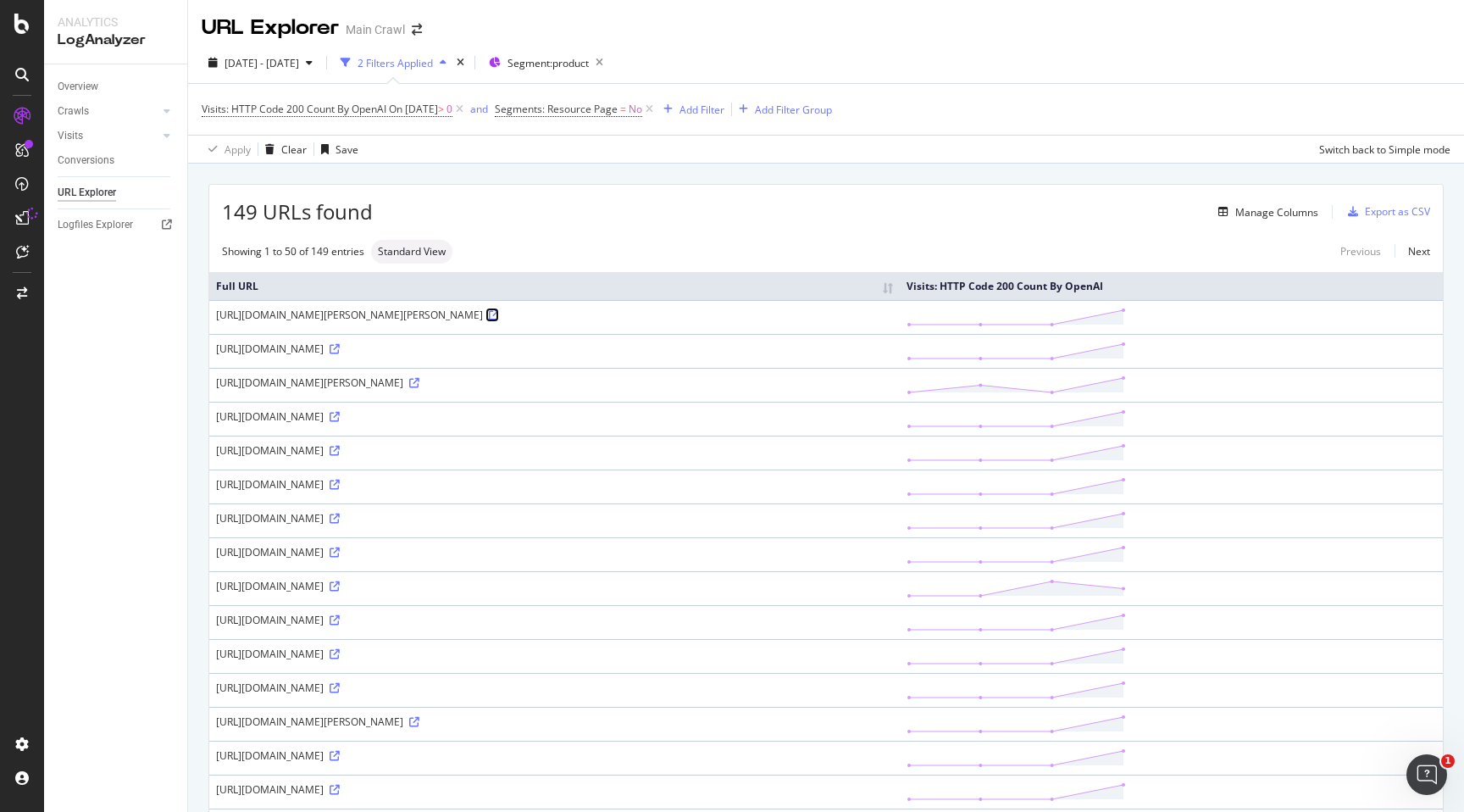
click at [499, 315] on icon at bounding box center [494, 314] width 10 height 10
click at [339, 350] on icon at bounding box center [334, 349] width 10 height 10
click at [499, 313] on icon at bounding box center [494, 314] width 10 height 10
click at [419, 385] on icon at bounding box center [414, 382] width 10 height 10
click at [339, 420] on icon at bounding box center [334, 417] width 10 height 10
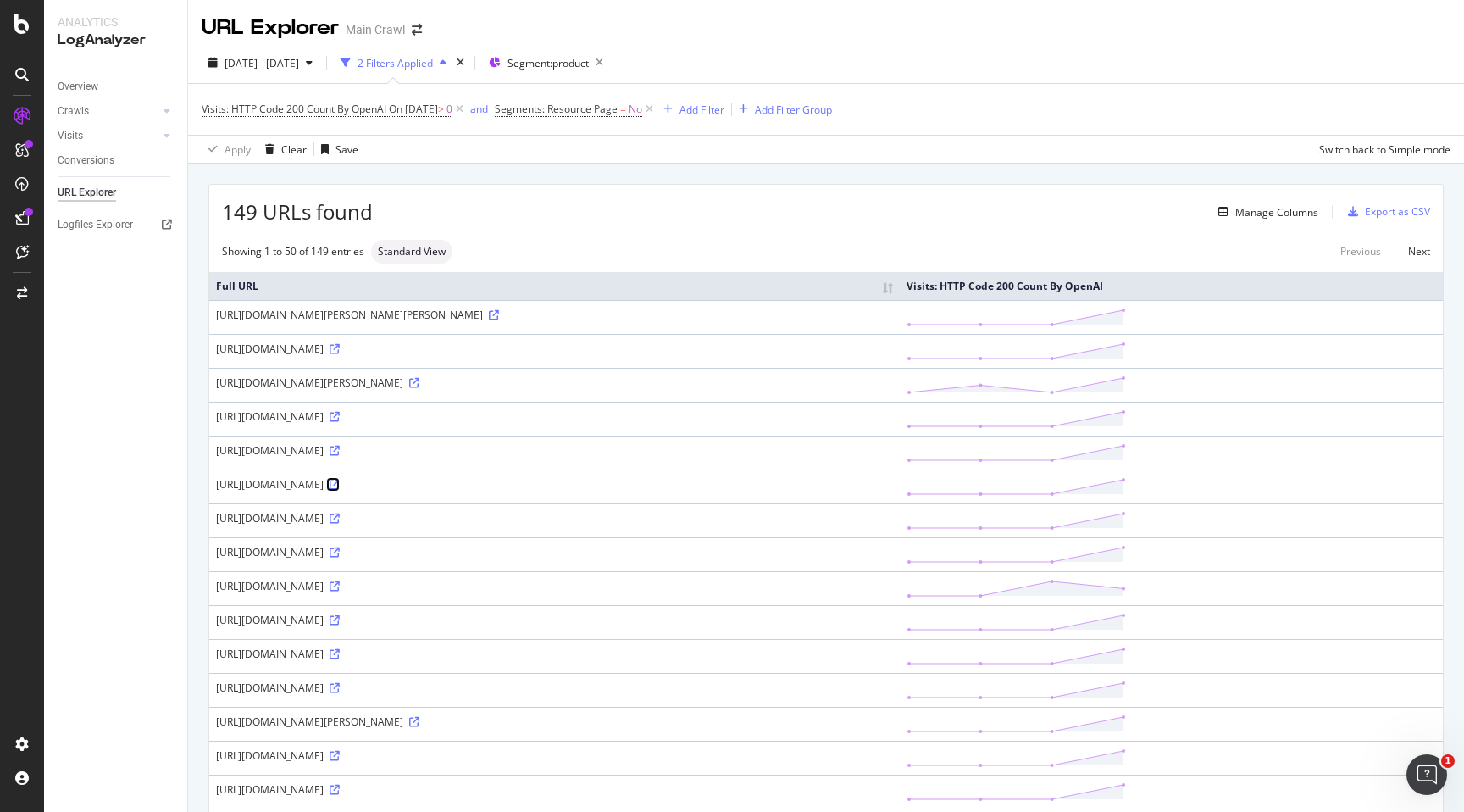
click at [339, 489] on link at bounding box center [334, 484] width 13 height 14
click at [339, 349] on icon at bounding box center [334, 349] width 10 height 10
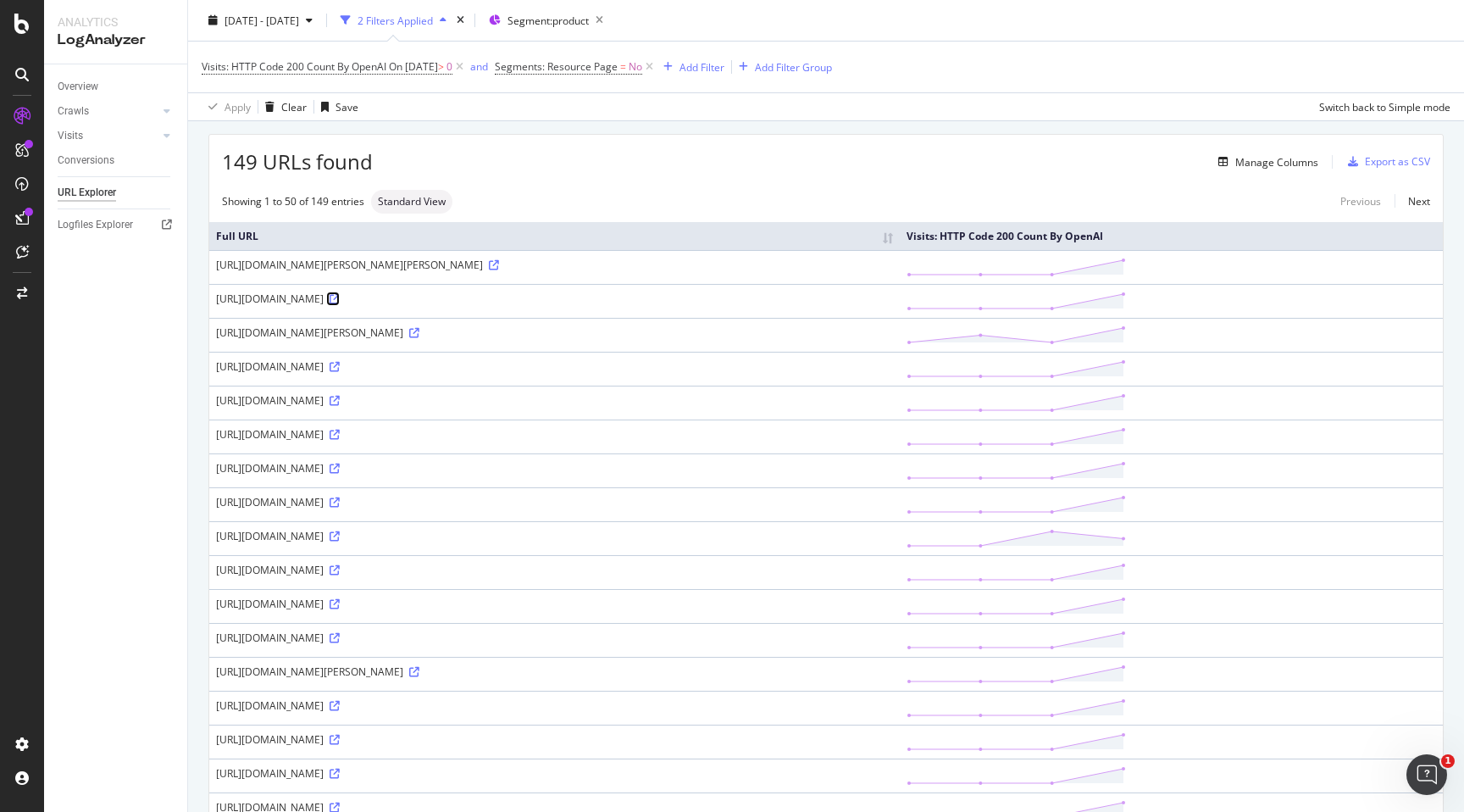
scroll to position [71, 0]
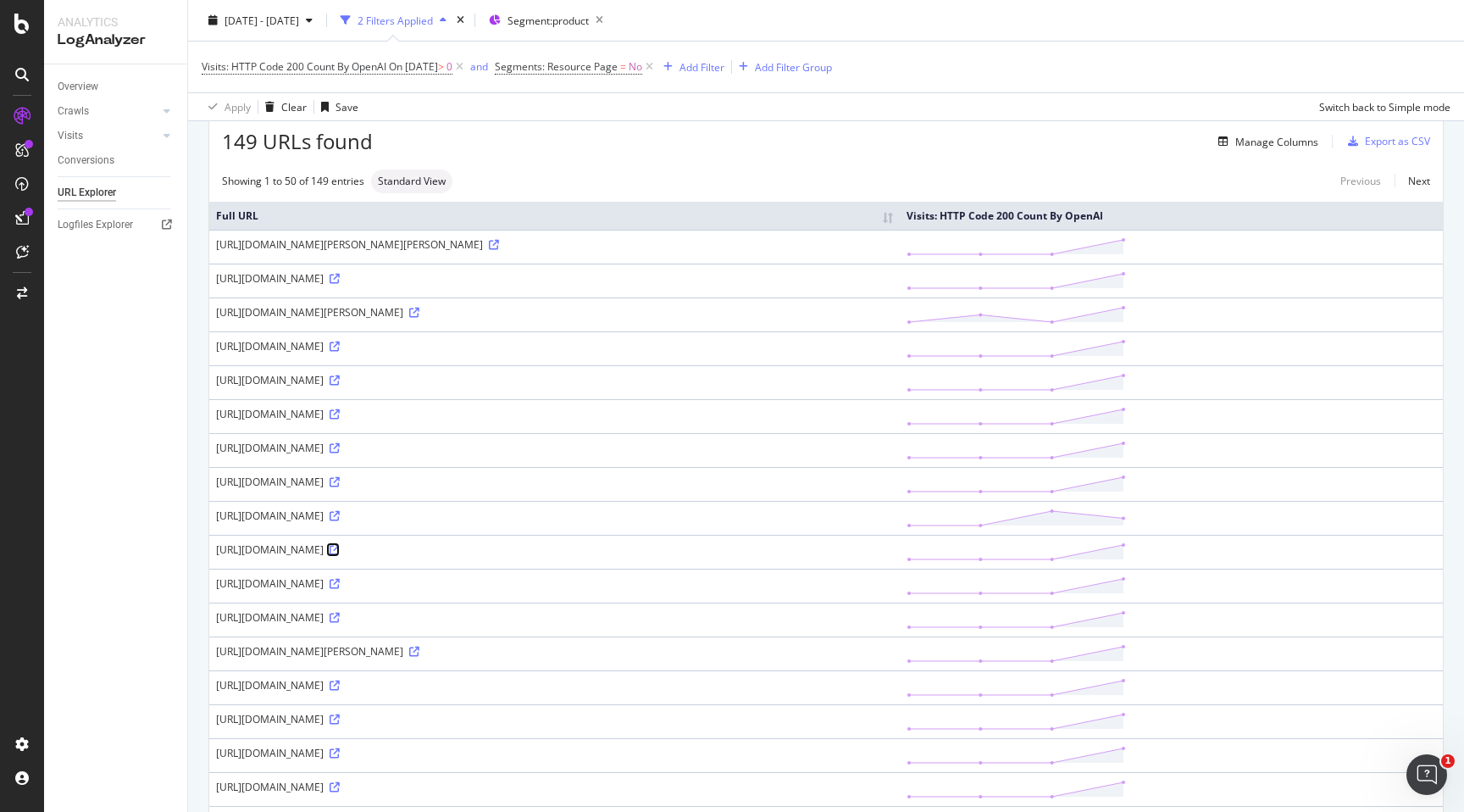
click at [339, 552] on icon at bounding box center [334, 550] width 10 height 10
